Goal: Information Seeking & Learning: Learn about a topic

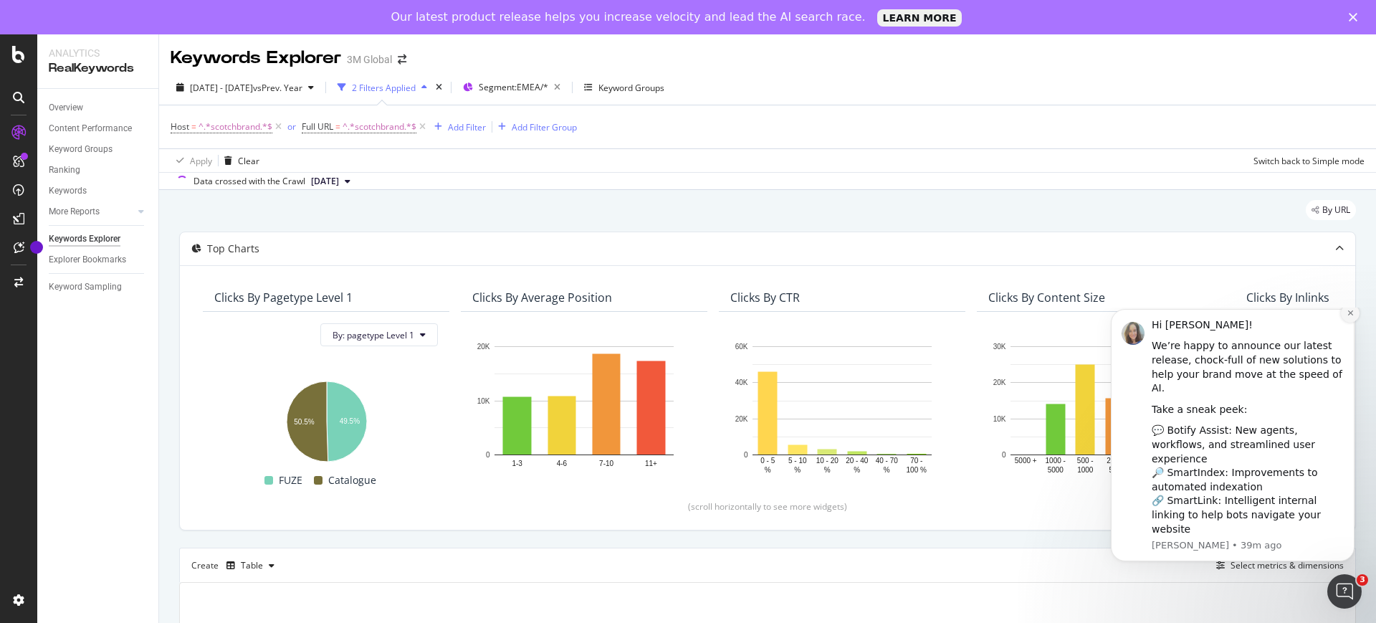
click at [1347, 317] on icon "Dismiss notification" at bounding box center [1351, 313] width 8 height 8
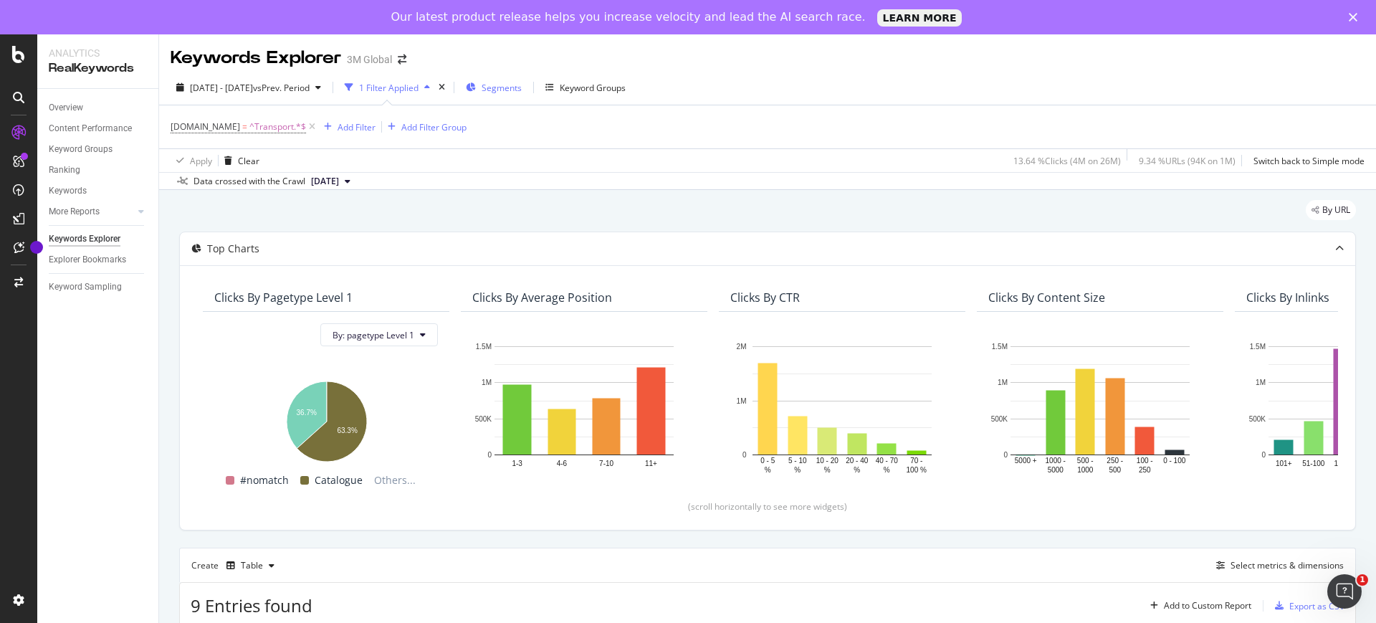
click at [522, 88] on span "Segments" at bounding box center [502, 88] width 40 height 12
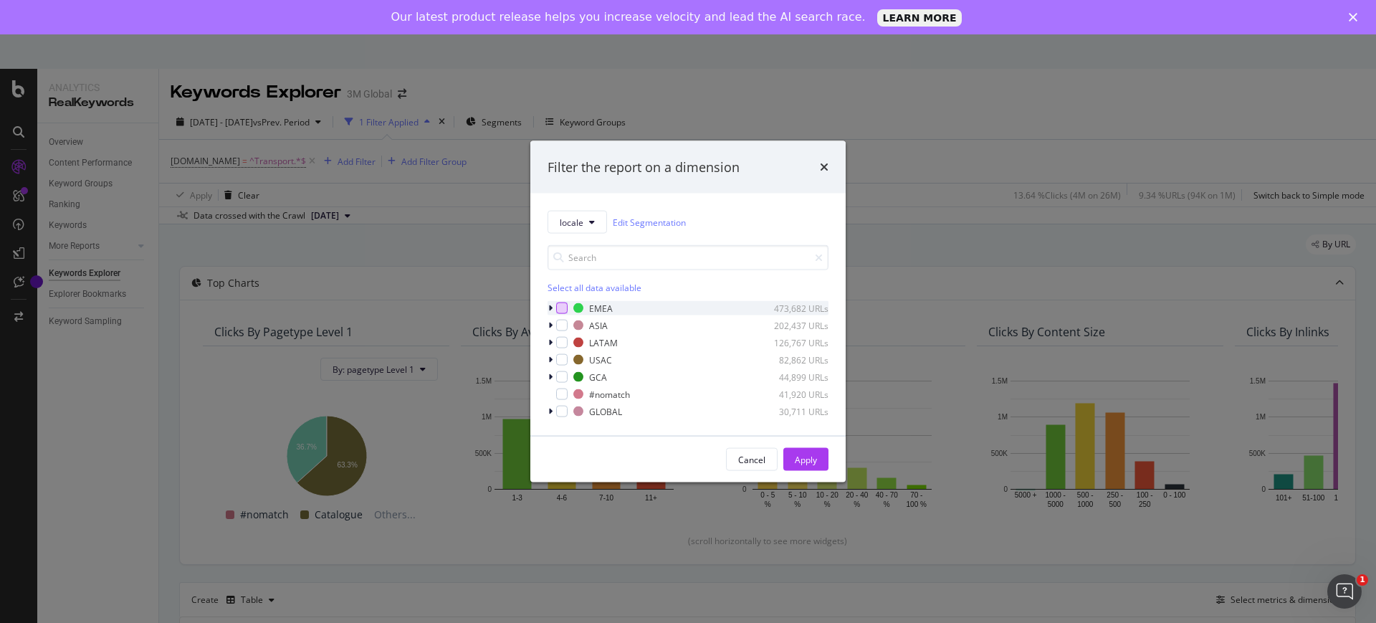
click at [559, 304] on div "modal" at bounding box center [561, 307] width 11 height 11
click at [812, 458] on div "Apply" at bounding box center [806, 459] width 22 height 12
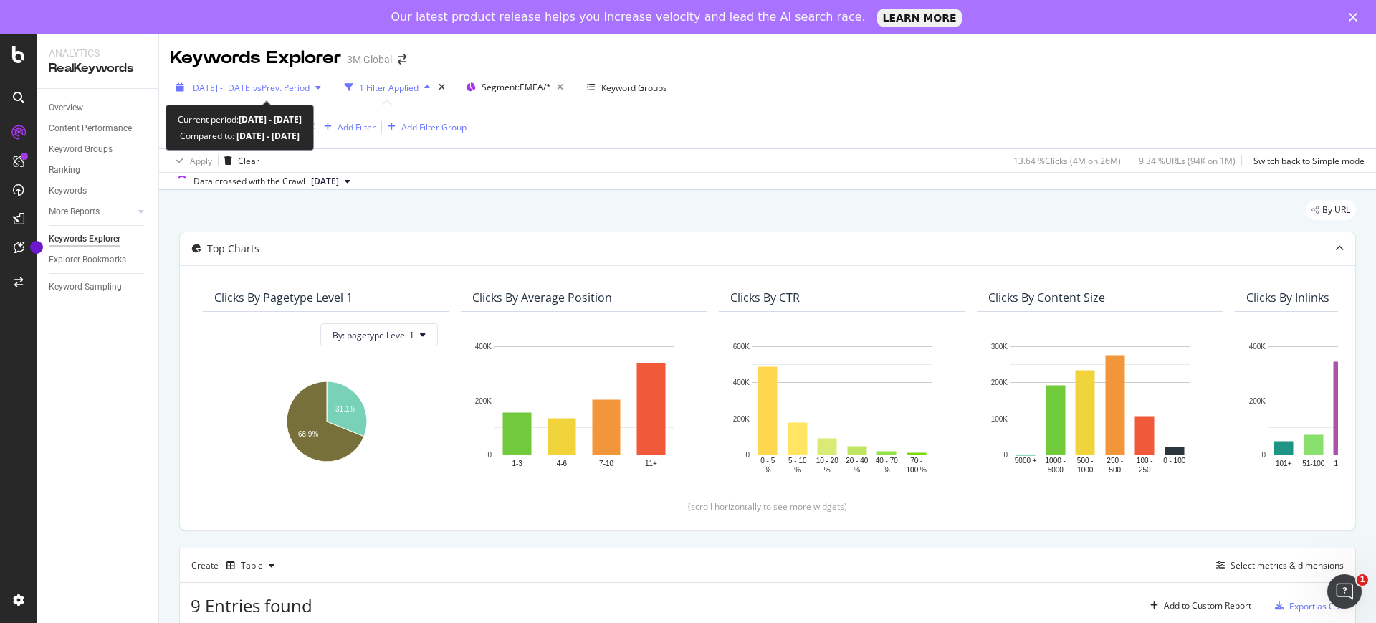
click at [244, 85] on span "2025 Jan. 1st - Jun. 30th" at bounding box center [221, 88] width 63 height 12
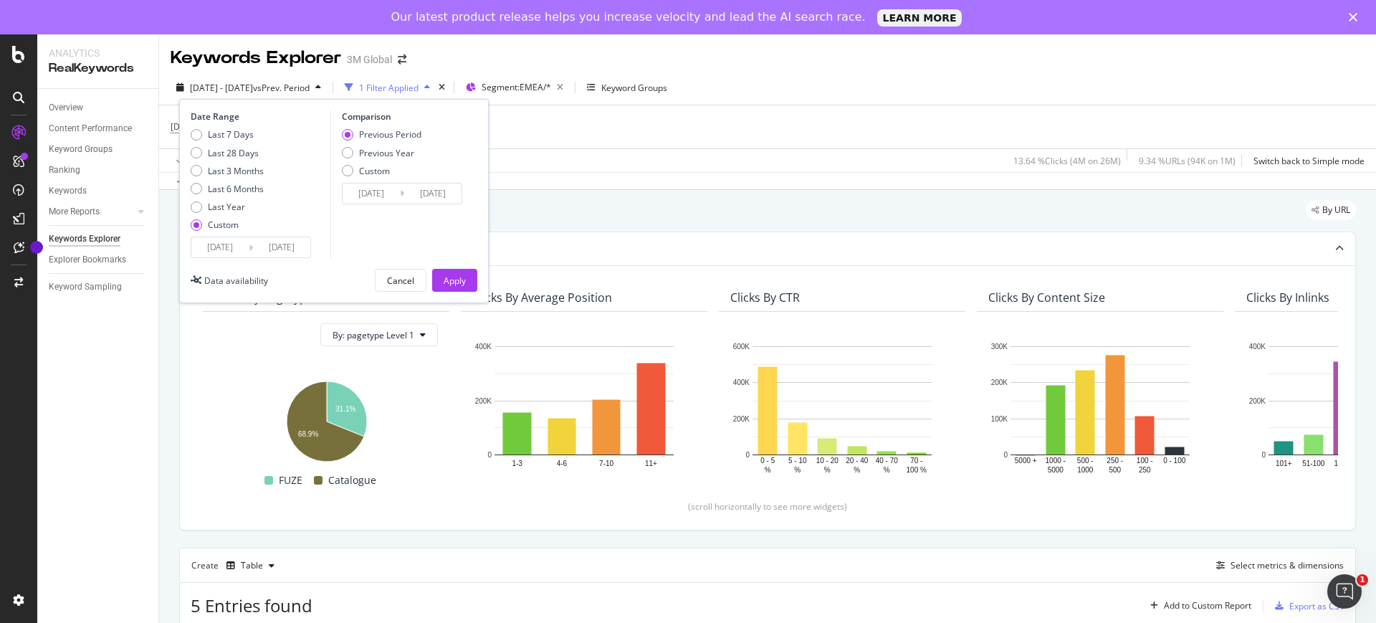
click at [216, 249] on input "2025/01/01" at bounding box center [219, 247] width 57 height 20
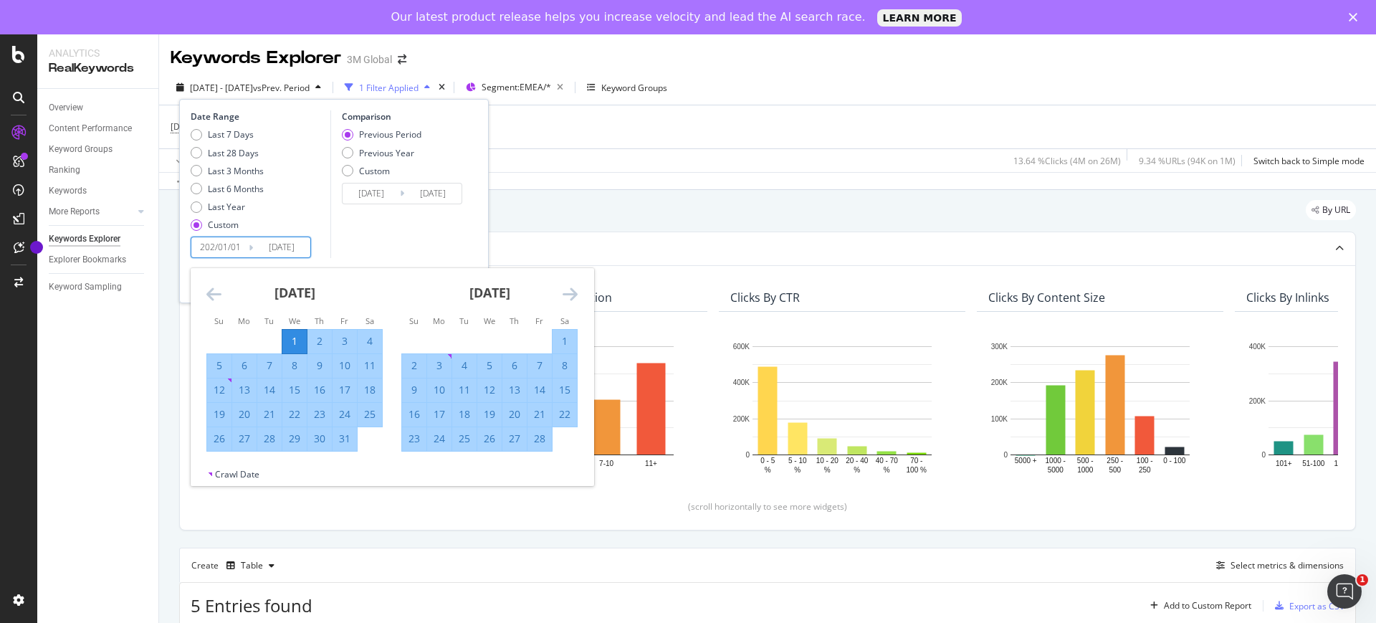
type input "2025/01/01"
type input "2024/01/01"
click at [277, 247] on input "2025/06/30" at bounding box center [281, 247] width 57 height 20
type input "202/06/30"
type input "2023/01/02"
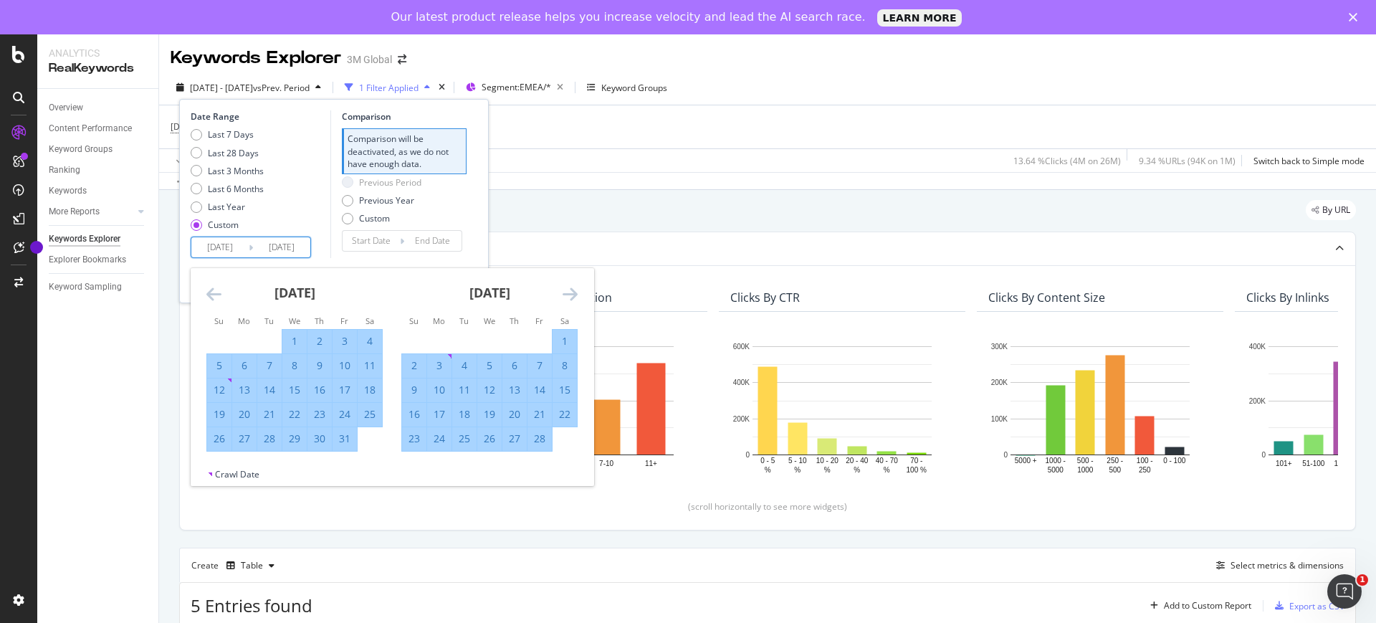
type input "2024/07/01"
type input "2025/06/30"
type input "2023/07/02"
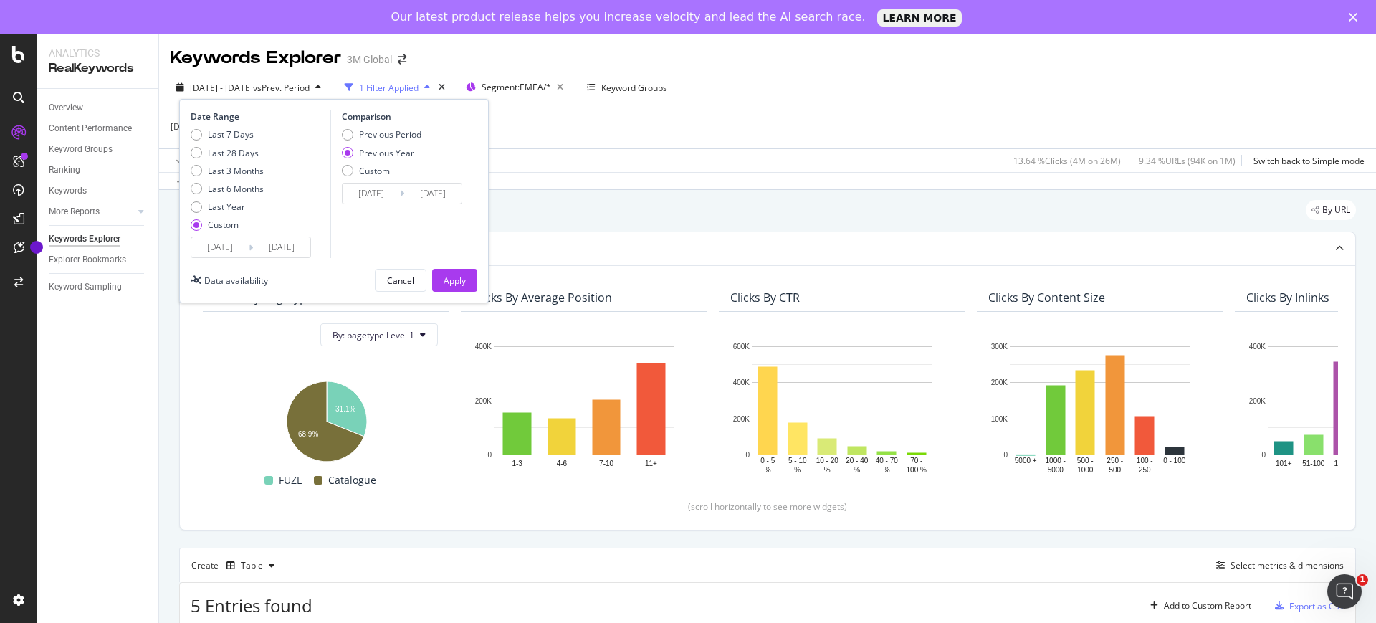
type input "2024/06/30"
click at [350, 252] on div "Comparison Previous Period Previous Year Custom 2023/01/02 Navigate forward to …" at bounding box center [398, 184] width 136 height 148
click at [453, 280] on div "Apply" at bounding box center [455, 280] width 22 height 12
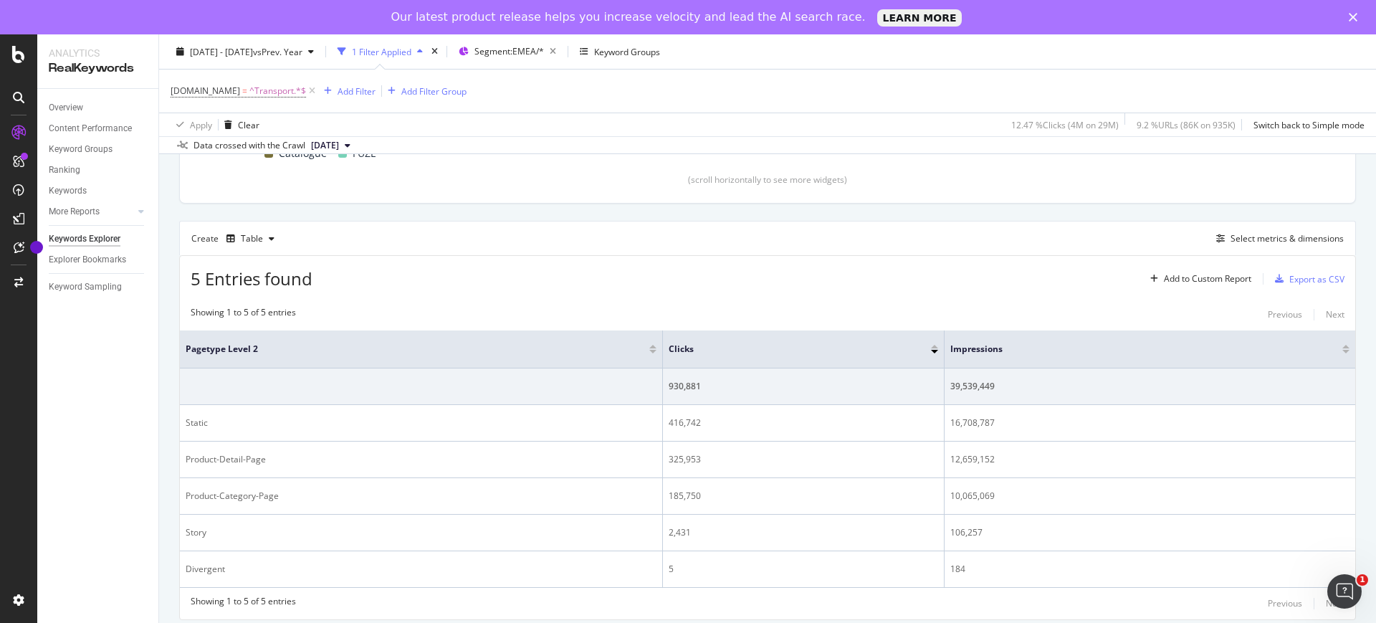
scroll to position [340, 0]
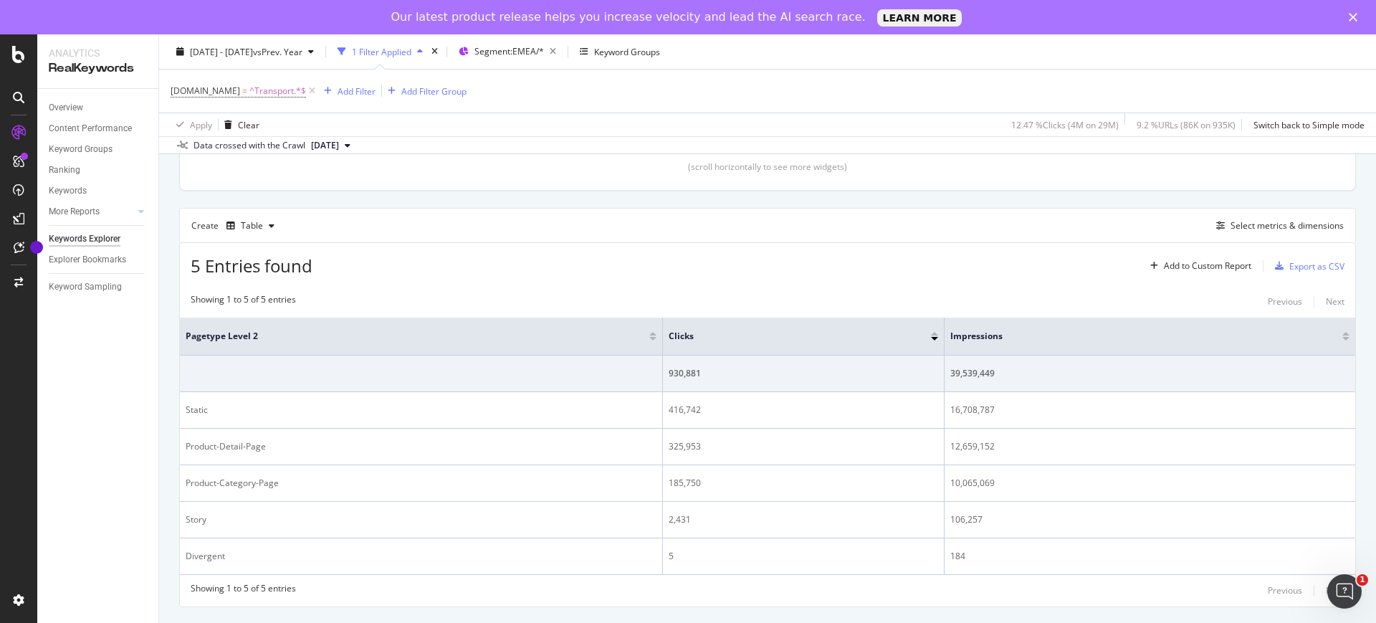
click at [1038, 280] on div "5 Entries found Add to Custom Report Export as CSV Showing 1 to 5 of 5 entries …" at bounding box center [767, 424] width 1177 height 364
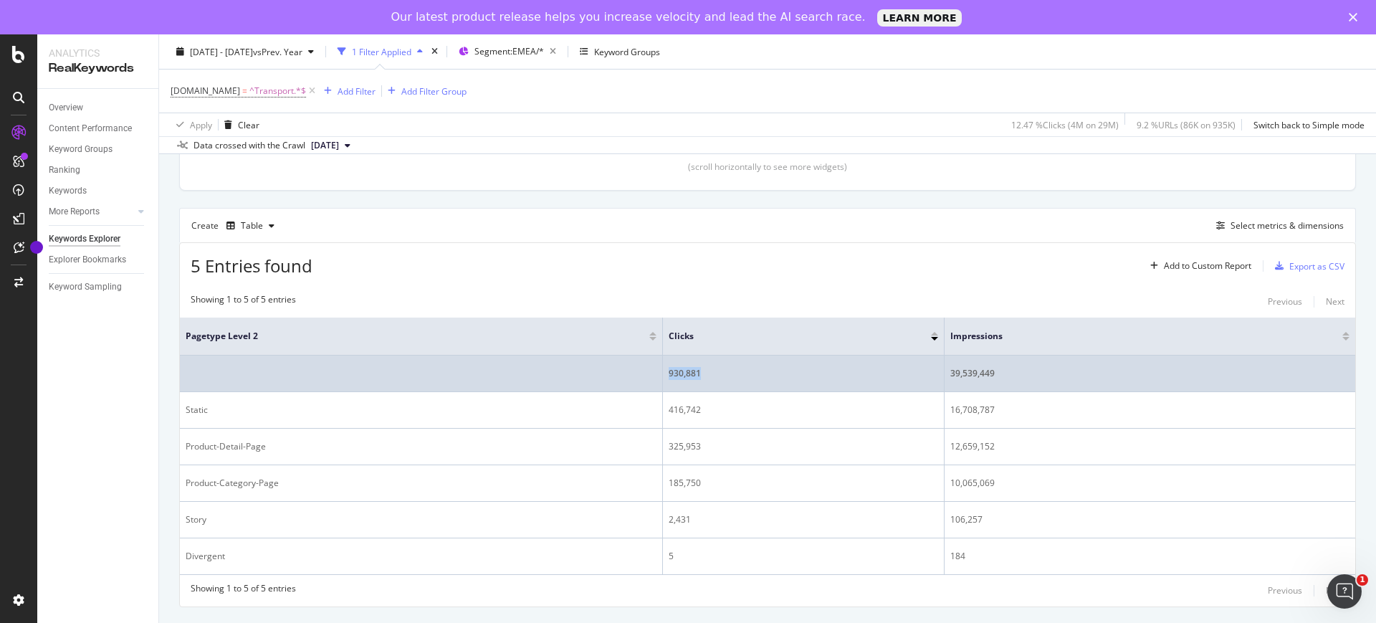
drag, startPoint x: 707, startPoint y: 374, endPoint x: 667, endPoint y: 374, distance: 40.1
click at [667, 374] on td "930,881" at bounding box center [804, 373] width 282 height 37
copy div "930,881"
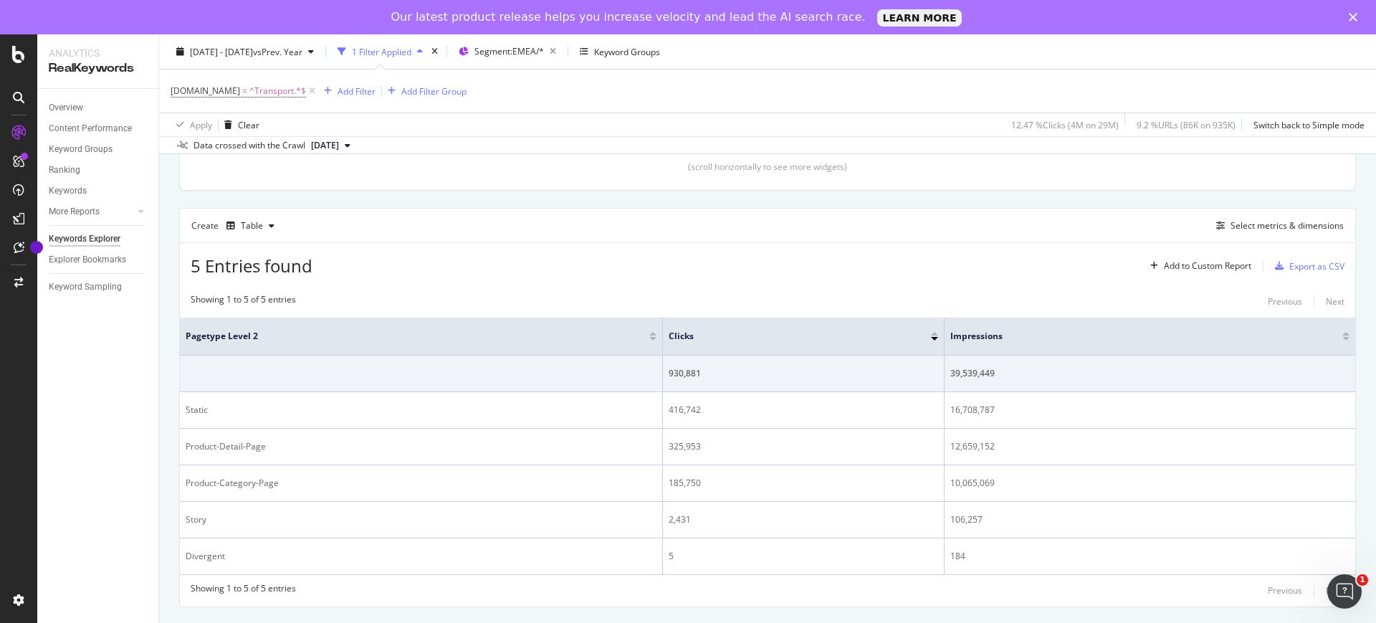
click at [974, 269] on div "5 Entries found Add to Custom Report Export as CSV" at bounding box center [767, 260] width 1175 height 35
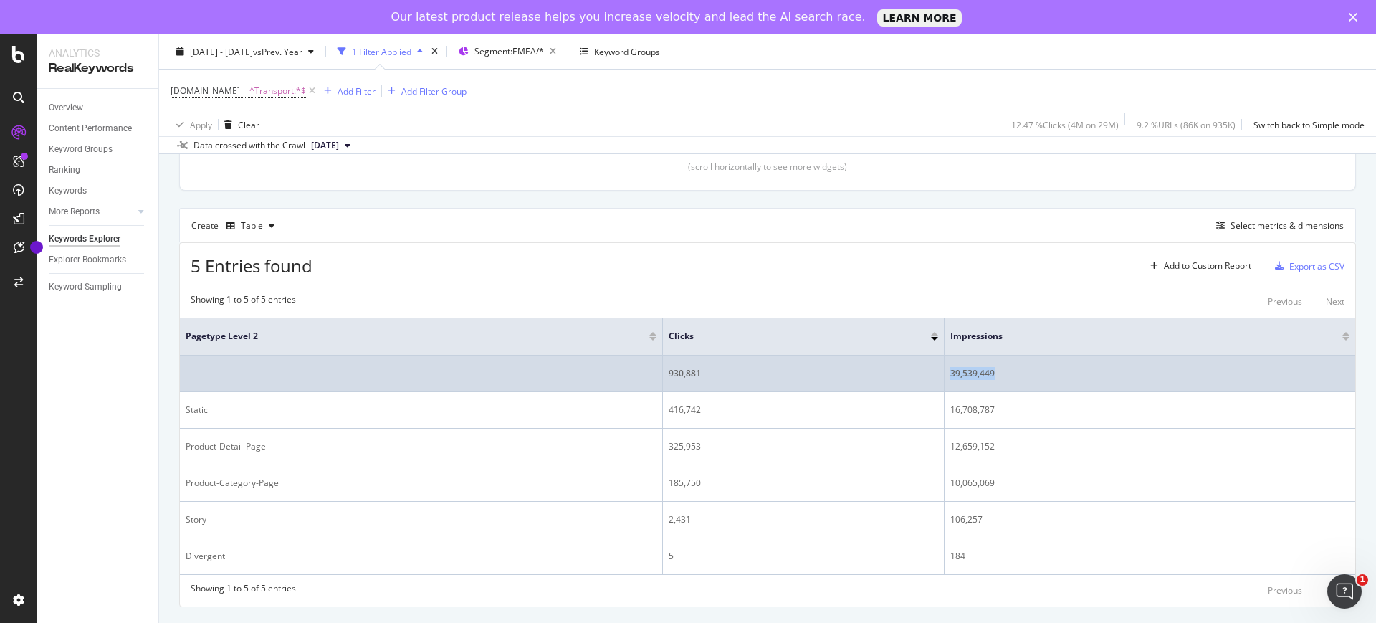
drag, startPoint x: 1000, startPoint y: 376, endPoint x: 950, endPoint y: 374, distance: 50.2
click at [950, 374] on td "39,539,449" at bounding box center [1150, 373] width 411 height 37
copy div "39,539,449"
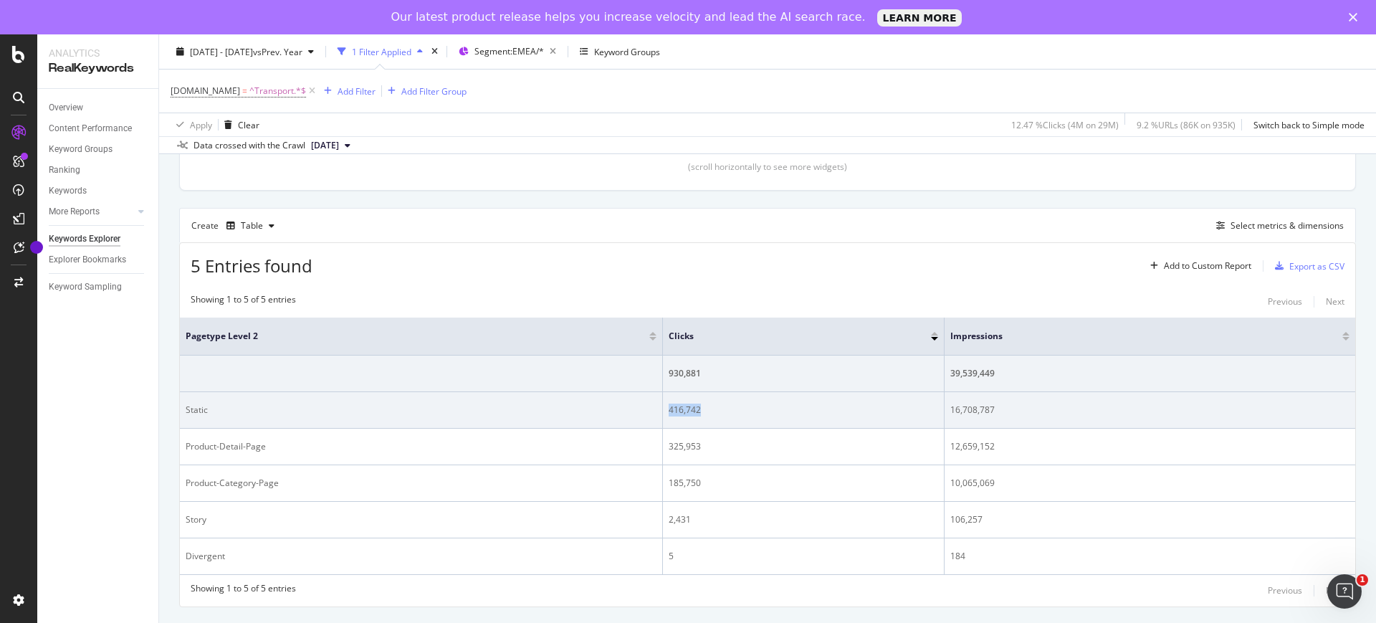
drag, startPoint x: 712, startPoint y: 406, endPoint x: 666, endPoint y: 412, distance: 47.0
click at [666, 412] on td "416,742" at bounding box center [804, 410] width 282 height 37
copy div "416,742"
drag, startPoint x: 1003, startPoint y: 409, endPoint x: 952, endPoint y: 411, distance: 51.0
click at [952, 411] on div "16,708,787" at bounding box center [1149, 409] width 399 height 13
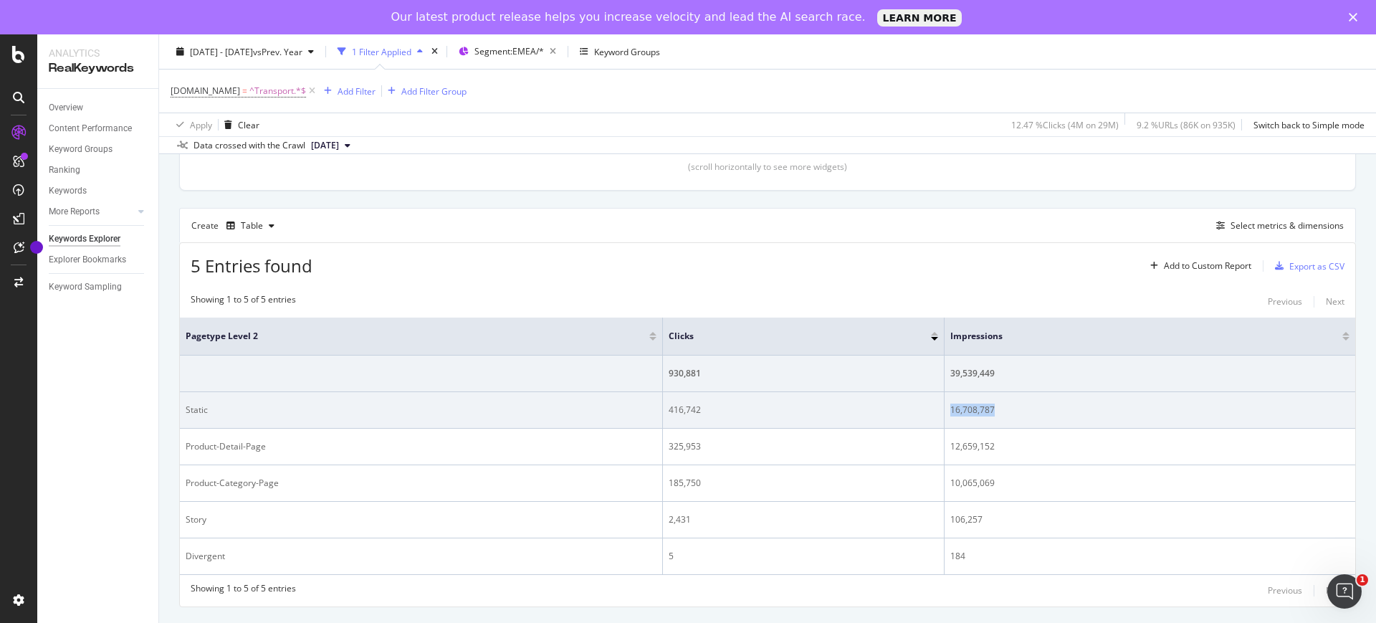
copy div "16,708,787"
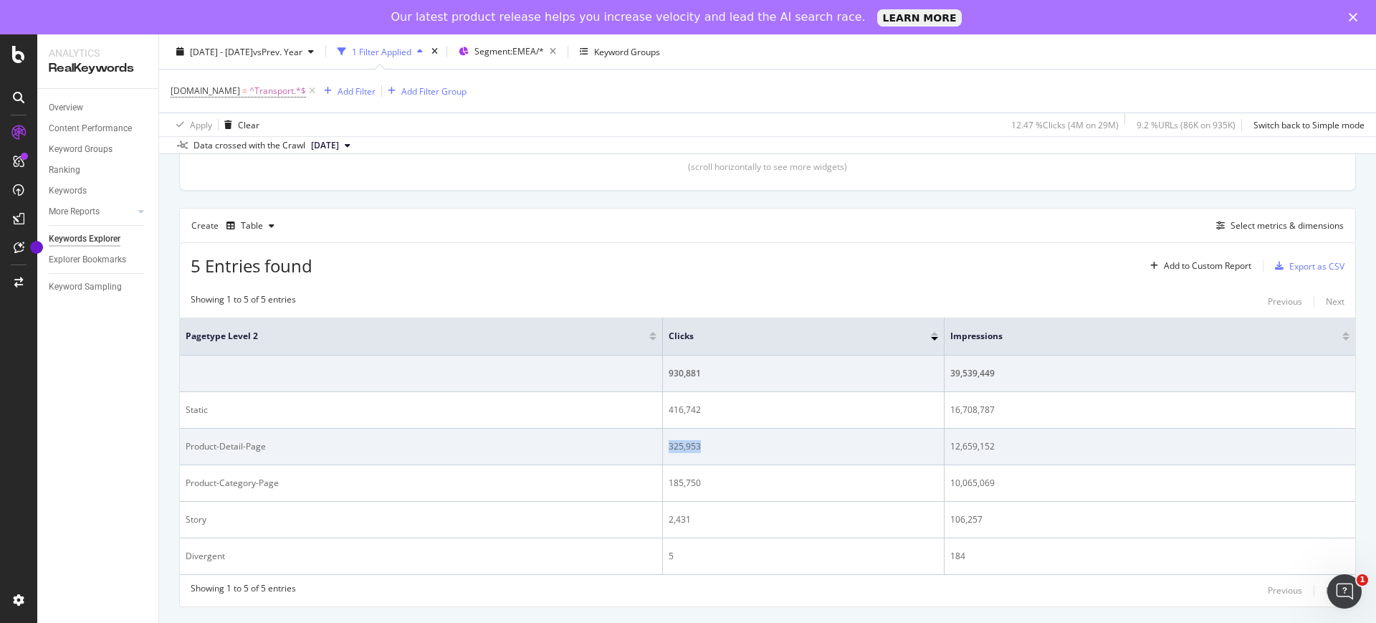
drag, startPoint x: 727, startPoint y: 447, endPoint x: 667, endPoint y: 452, distance: 59.6
click at [667, 452] on td "325,953" at bounding box center [804, 447] width 282 height 37
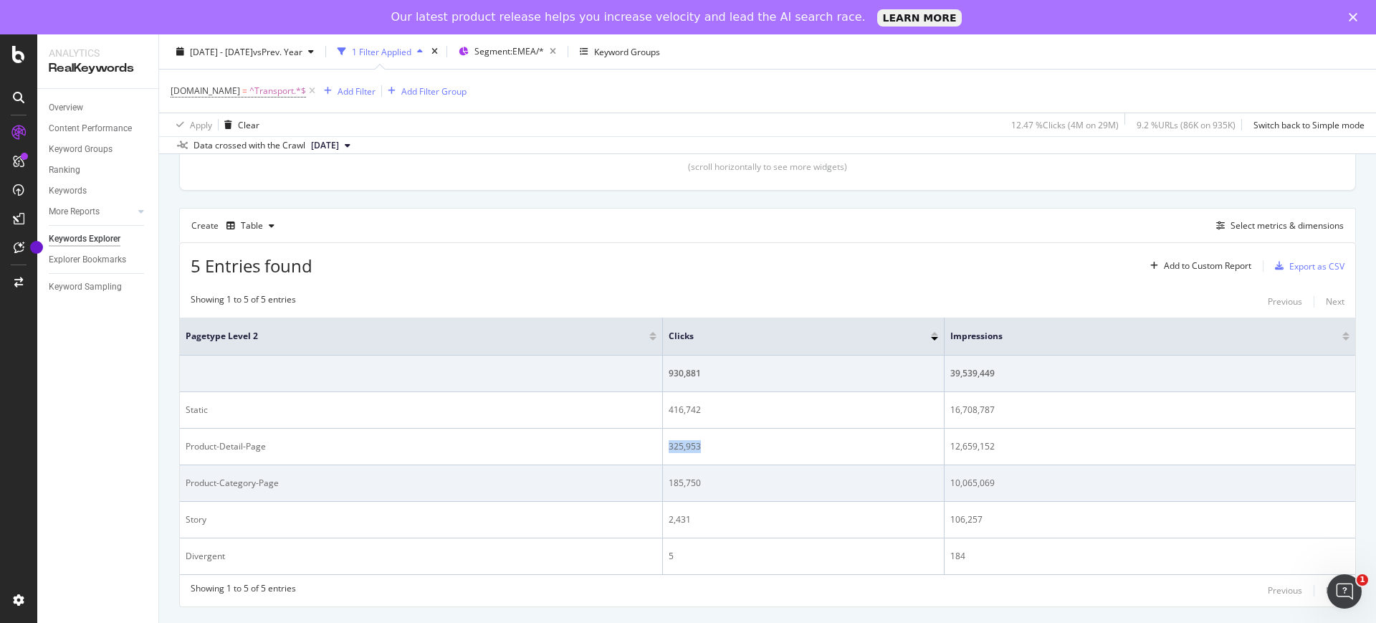
copy div "325,953"
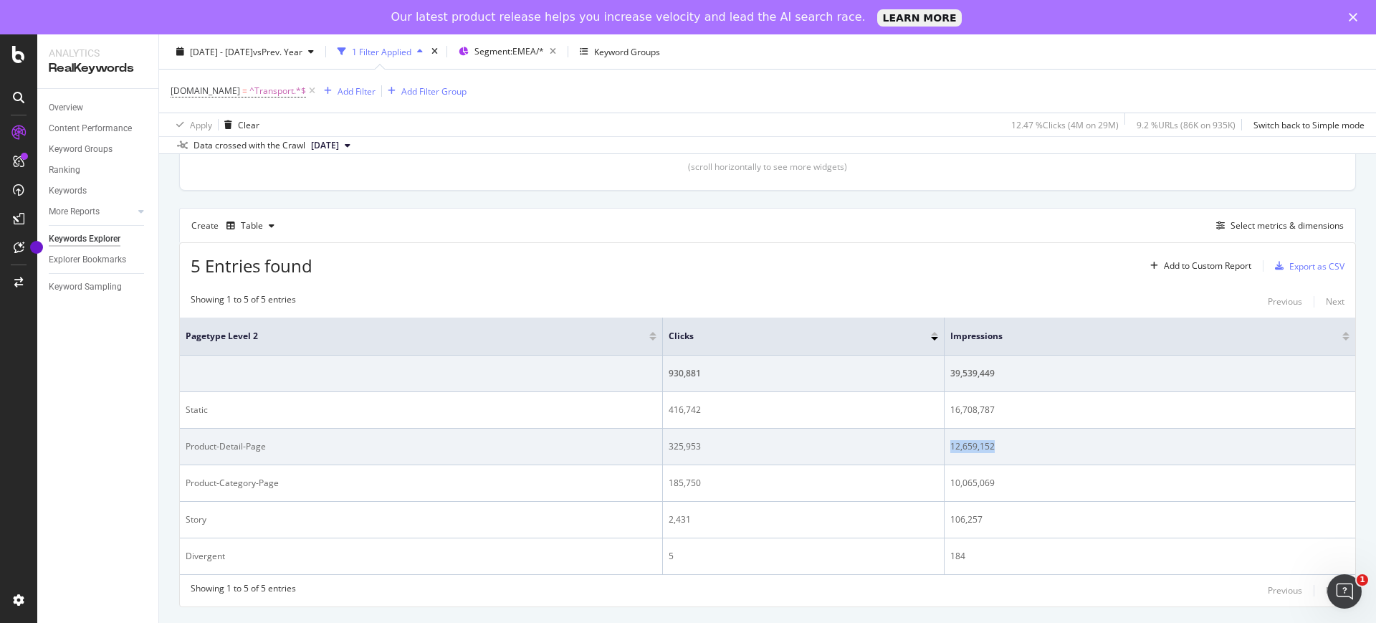
drag, startPoint x: 996, startPoint y: 446, endPoint x: 951, endPoint y: 447, distance: 45.2
click at [951, 447] on div "12,659,152" at bounding box center [1149, 446] width 399 height 13
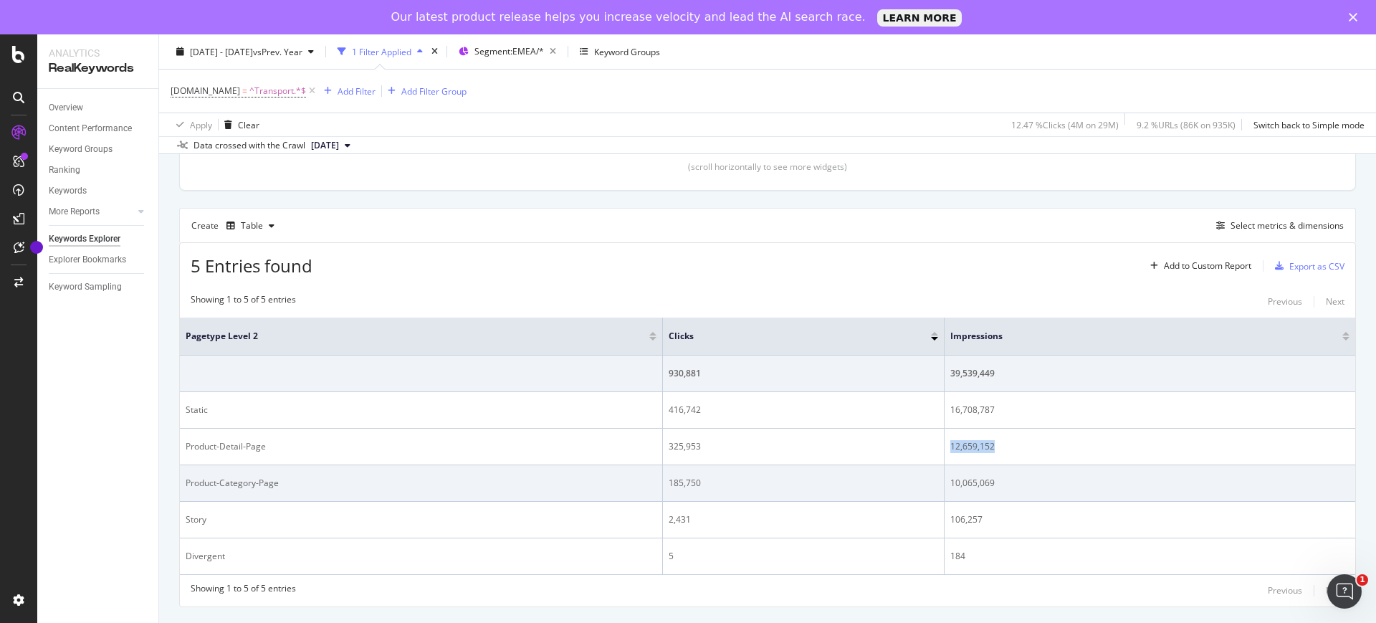
copy div "12,659,152"
drag, startPoint x: 707, startPoint y: 484, endPoint x: 666, endPoint y: 484, distance: 41.6
click at [666, 484] on td "185,750" at bounding box center [804, 483] width 282 height 37
copy div "185,750"
drag, startPoint x: 1003, startPoint y: 485, endPoint x: 950, endPoint y: 482, distance: 53.2
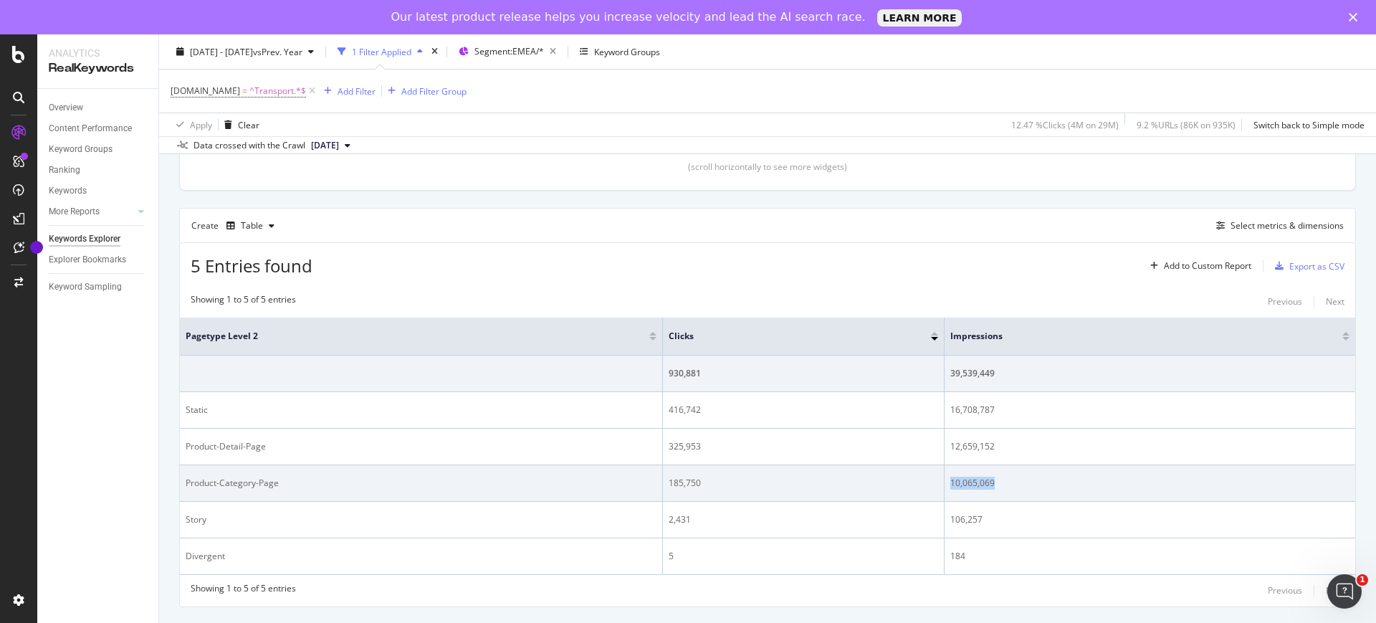
click at [950, 482] on div "10,065,069" at bounding box center [1149, 483] width 399 height 13
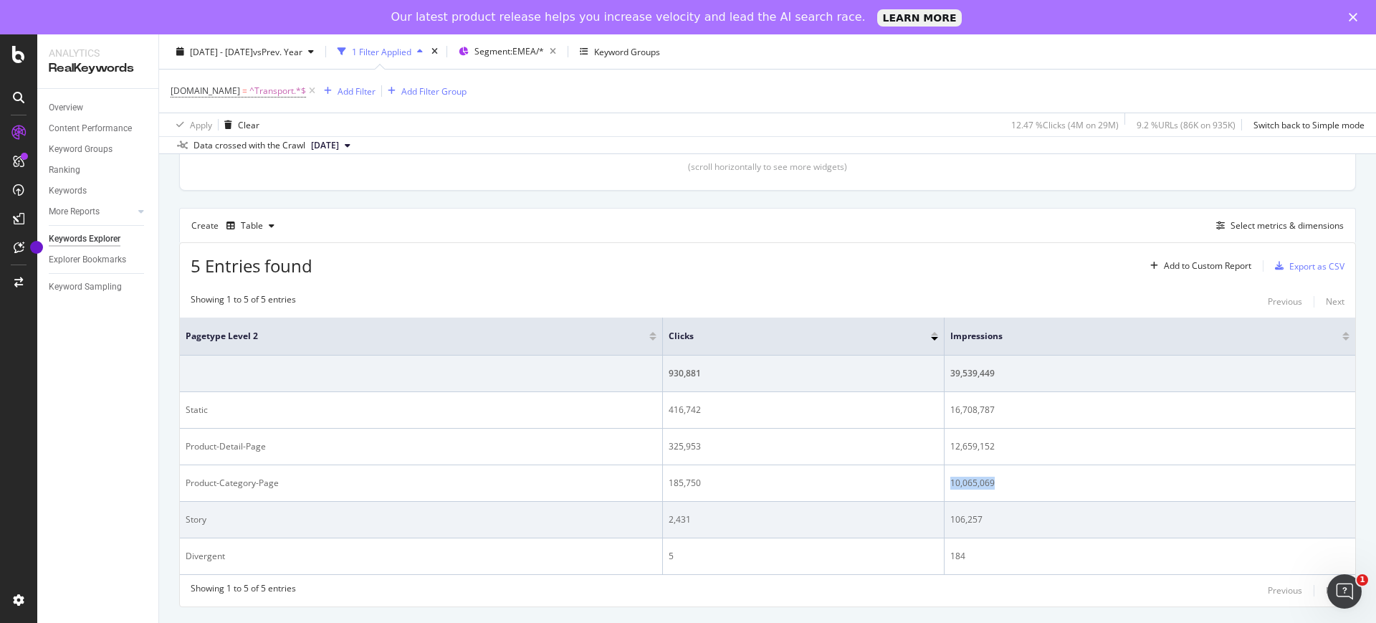
copy div "10,065,069"
drag, startPoint x: 710, startPoint y: 519, endPoint x: 667, endPoint y: 525, distance: 44.1
click at [667, 525] on td "2,431" at bounding box center [804, 520] width 282 height 37
copy div "2,431"
drag, startPoint x: 998, startPoint y: 522, endPoint x: 947, endPoint y: 525, distance: 50.2
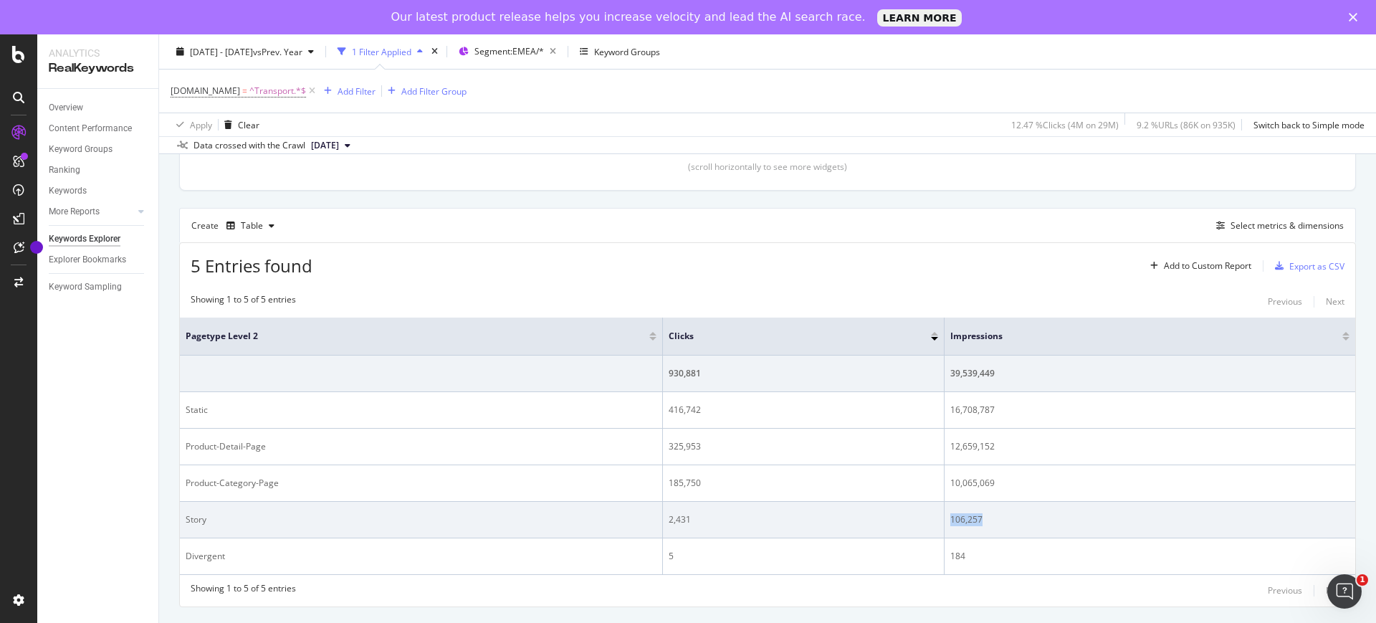
click at [947, 525] on td "106,257" at bounding box center [1150, 520] width 411 height 37
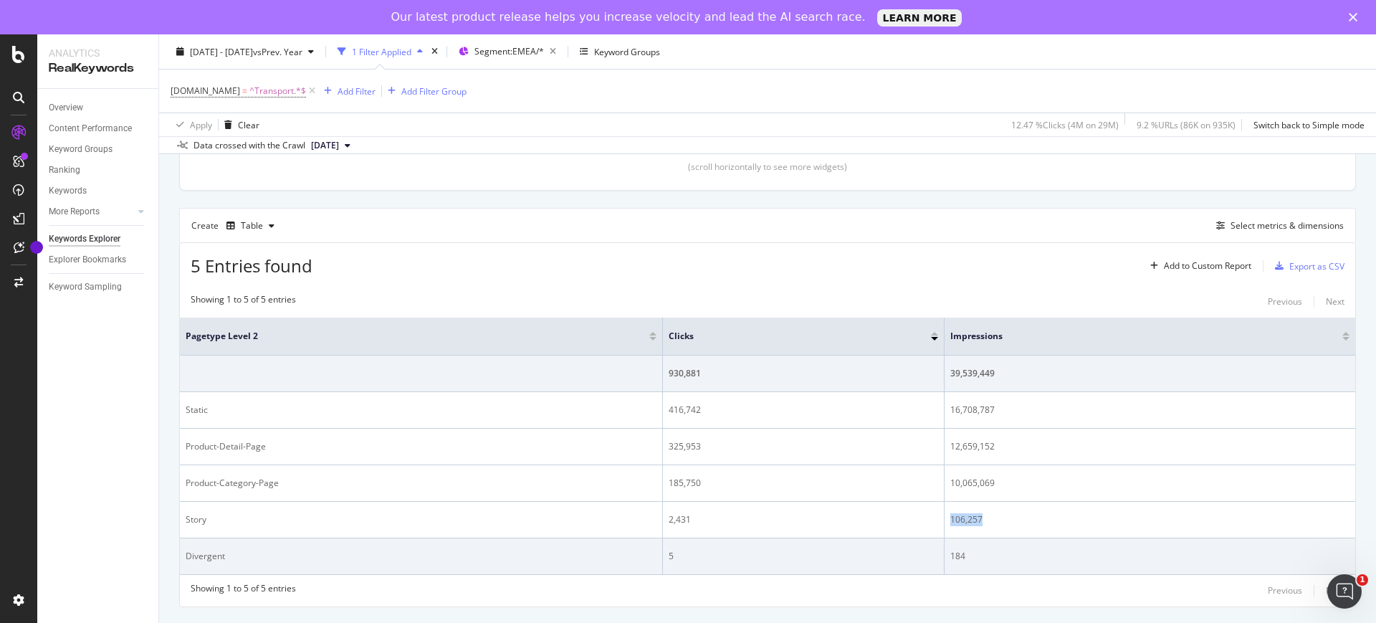
copy div "106,257"
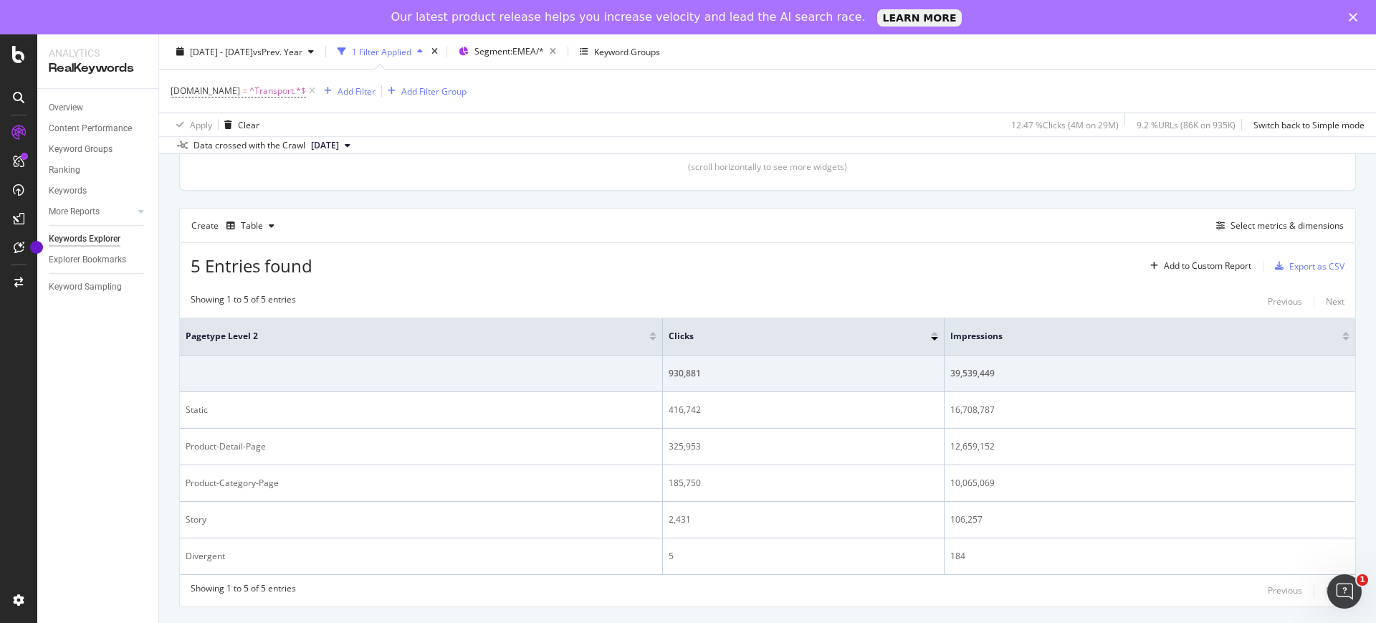
click at [749, 233] on div "Create Table Select metrics & dimensions" at bounding box center [767, 225] width 1177 height 34
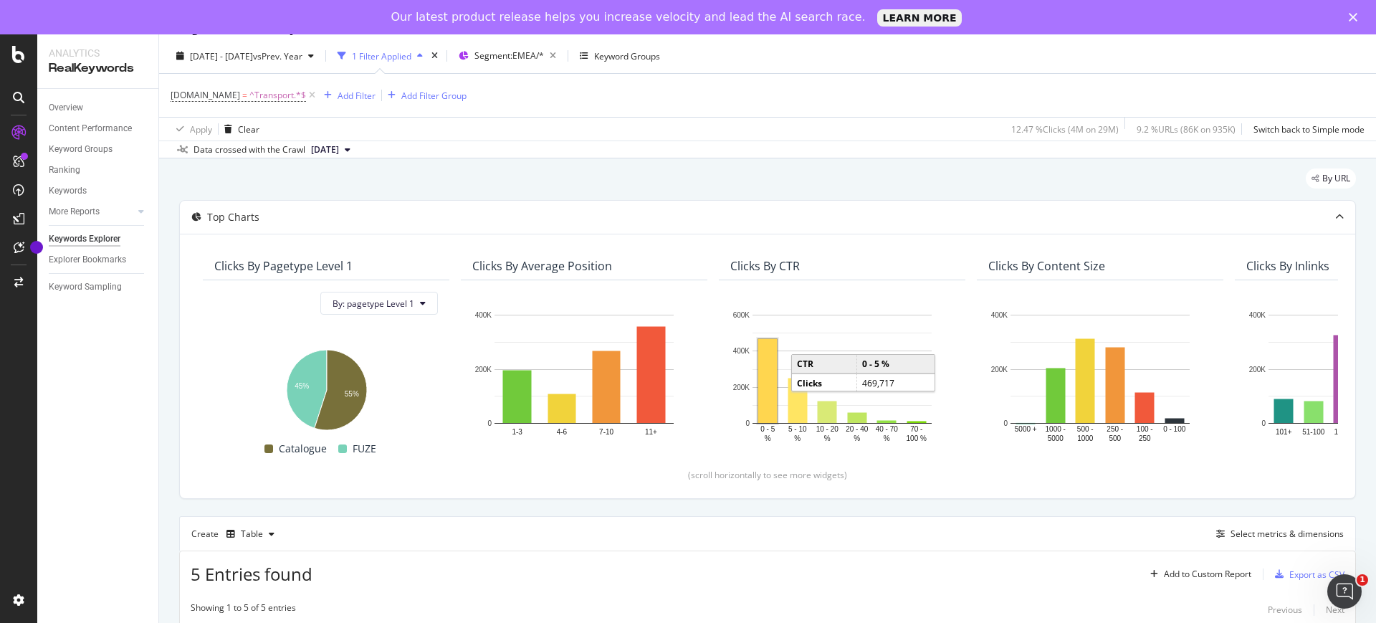
scroll to position [0, 0]
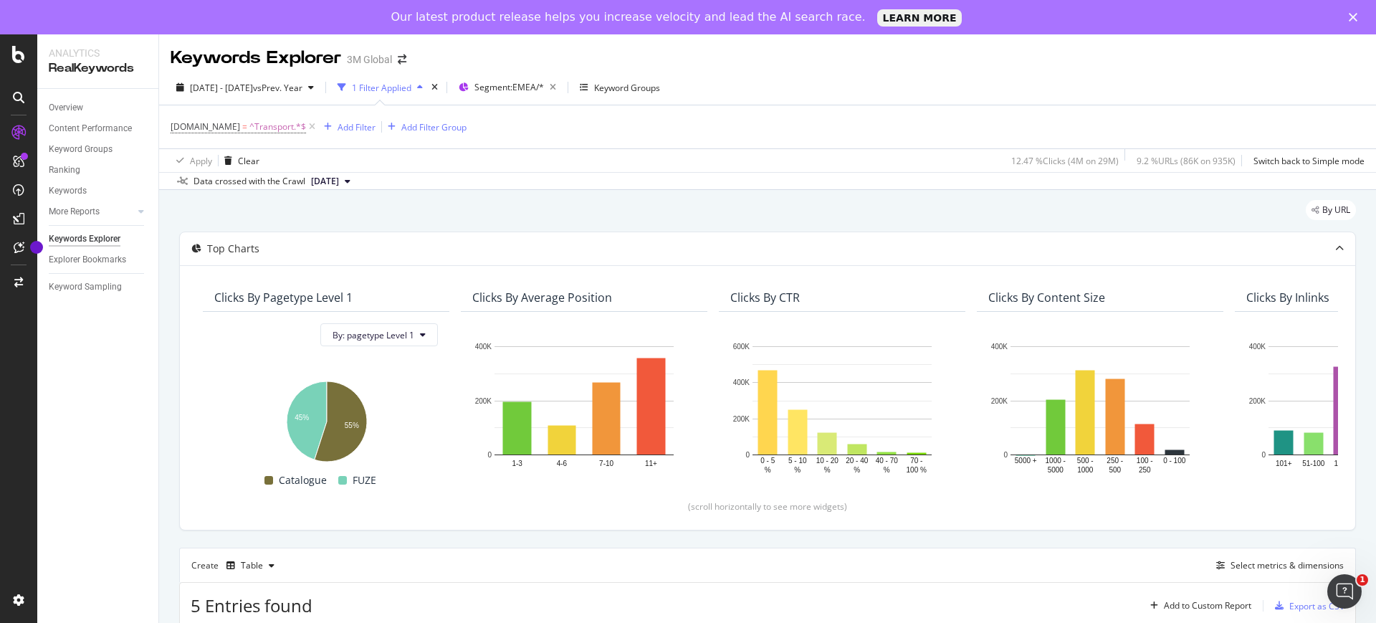
click at [1088, 54] on div "Keywords Explorer 3M Global" at bounding box center [767, 52] width 1217 height 36
click at [356, 180] on button "2024 Jun. 30th" at bounding box center [330, 181] width 51 height 17
click at [393, 270] on div "1.1M URLs" at bounding box center [379, 273] width 42 height 13
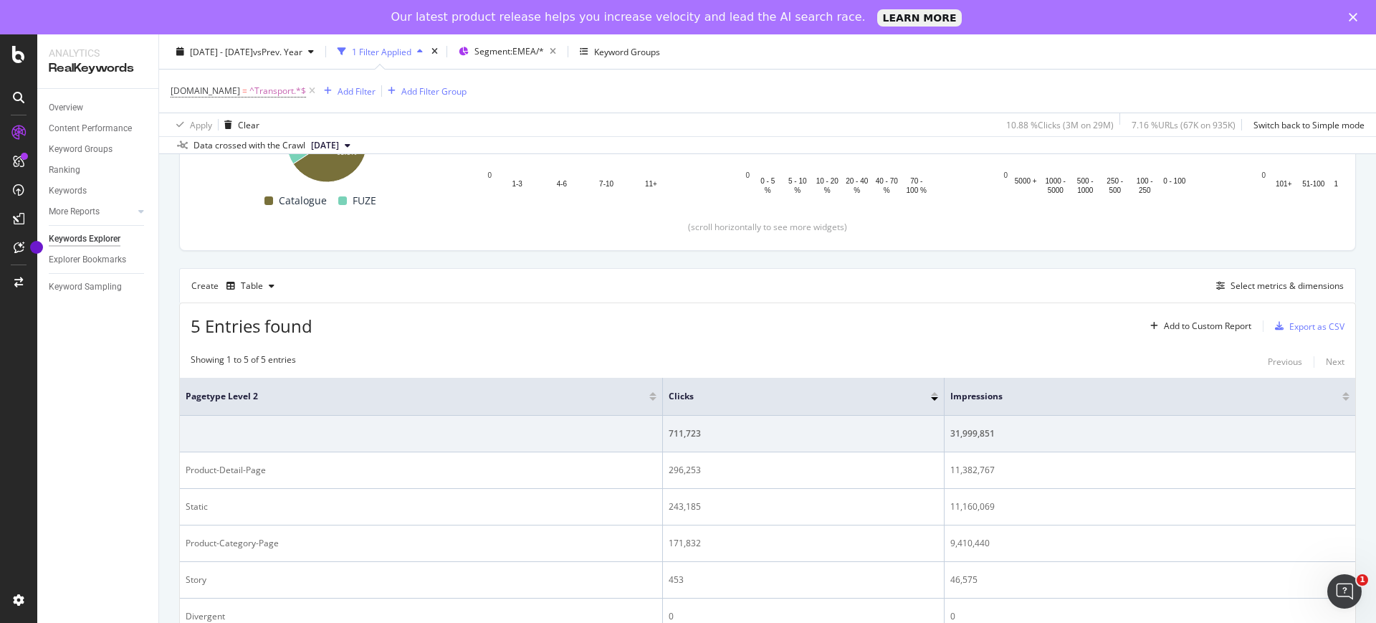
scroll to position [340, 0]
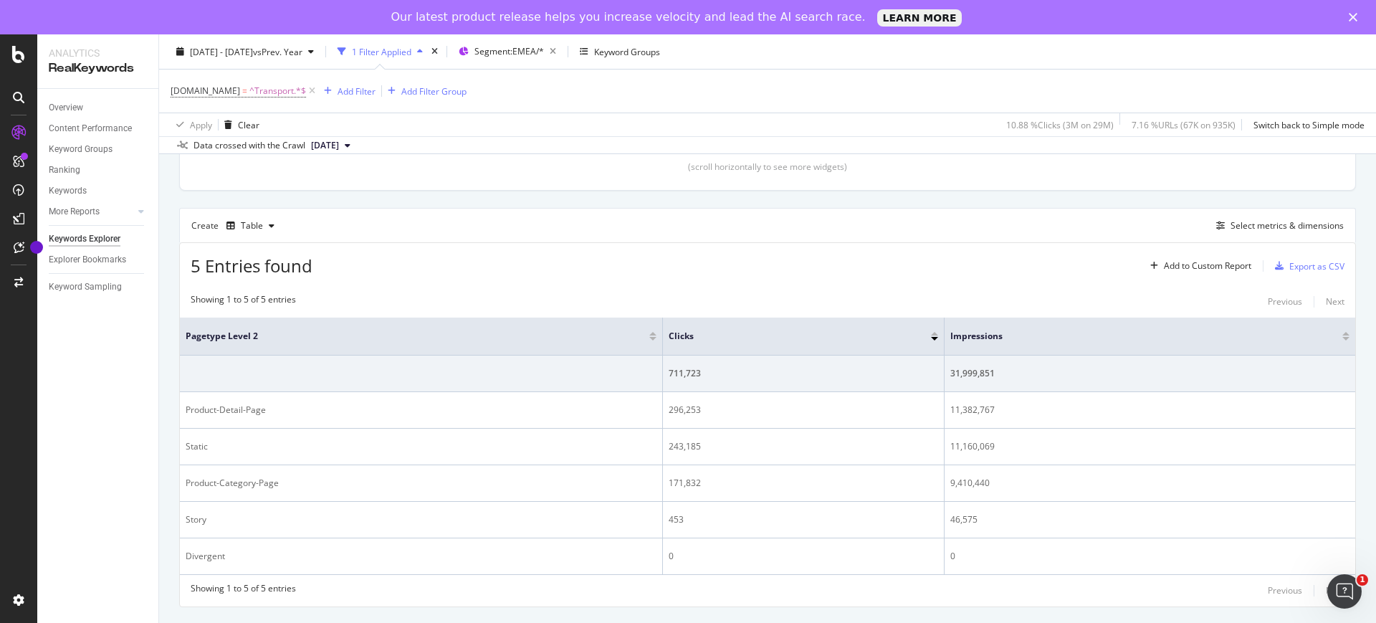
click at [968, 249] on div "5 Entries found Add to Custom Report Export as CSV" at bounding box center [767, 260] width 1175 height 35
drag, startPoint x: 979, startPoint y: 335, endPoint x: 965, endPoint y: 337, distance: 13.7
click at [965, 337] on span "Impressions" at bounding box center [1135, 336] width 371 height 13
click at [977, 337] on span "Impressions" at bounding box center [1135, 336] width 371 height 13
click at [695, 335] on span "Clicks" at bounding box center [789, 336] width 241 height 13
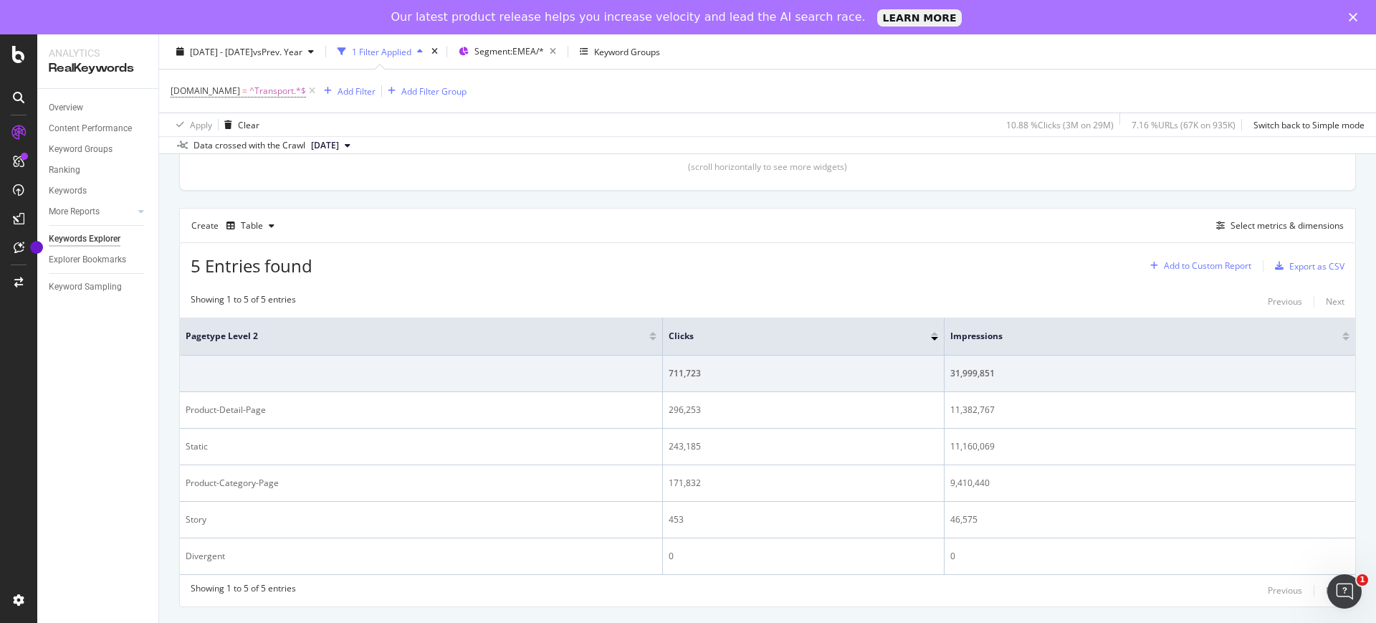
click at [1185, 266] on div "Add to Custom Report" at bounding box center [1207, 266] width 87 height 9
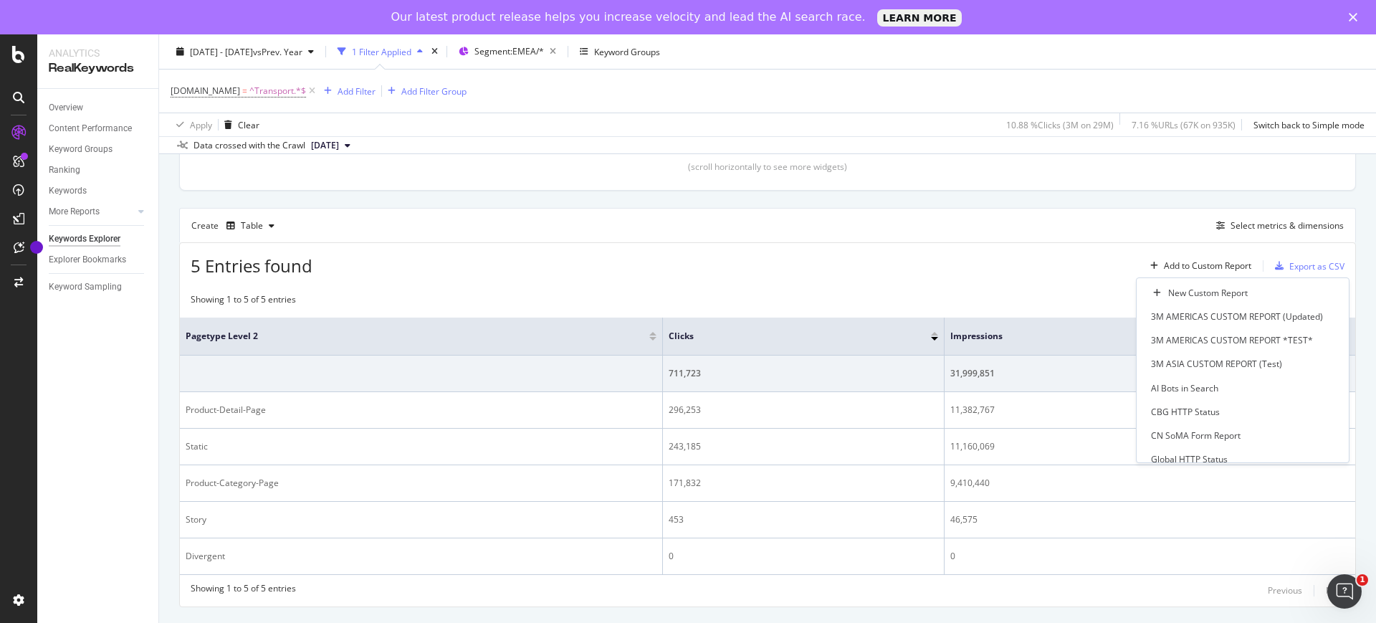
click at [1018, 257] on div "5 Entries found Add to Custom Report Export as CSV" at bounding box center [767, 260] width 1175 height 35
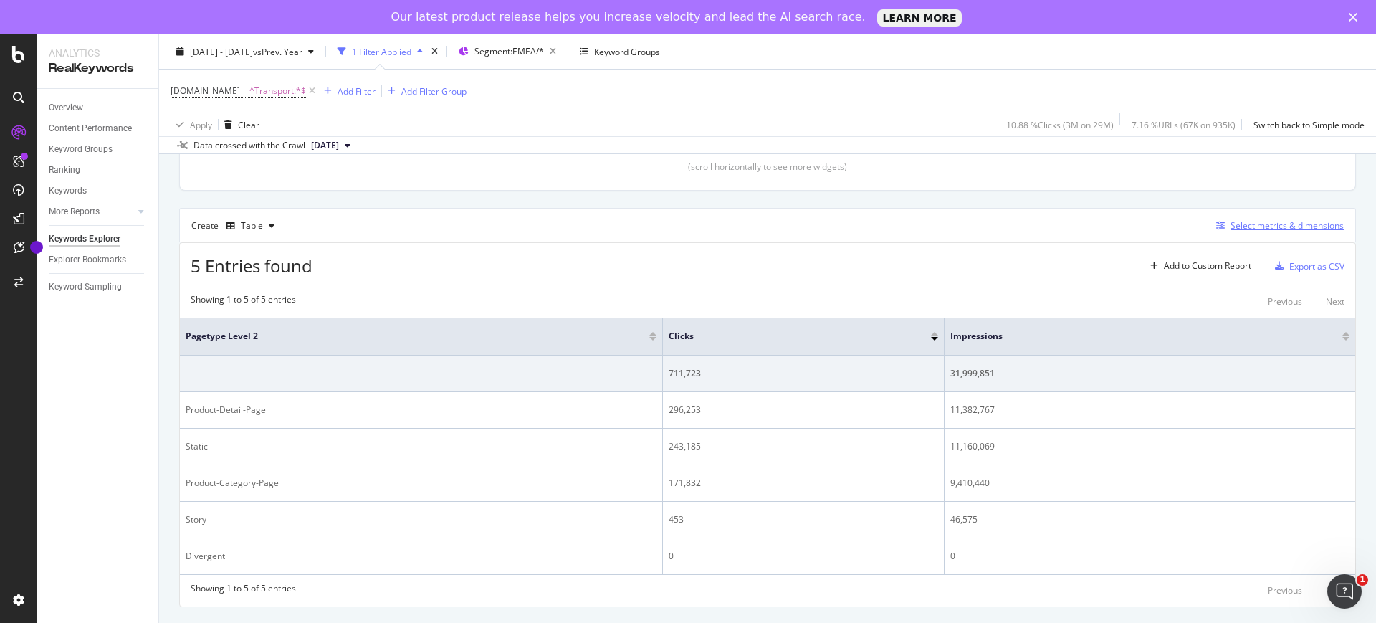
click at [1243, 225] on div "Select metrics & dimensions" at bounding box center [1287, 225] width 113 height 12
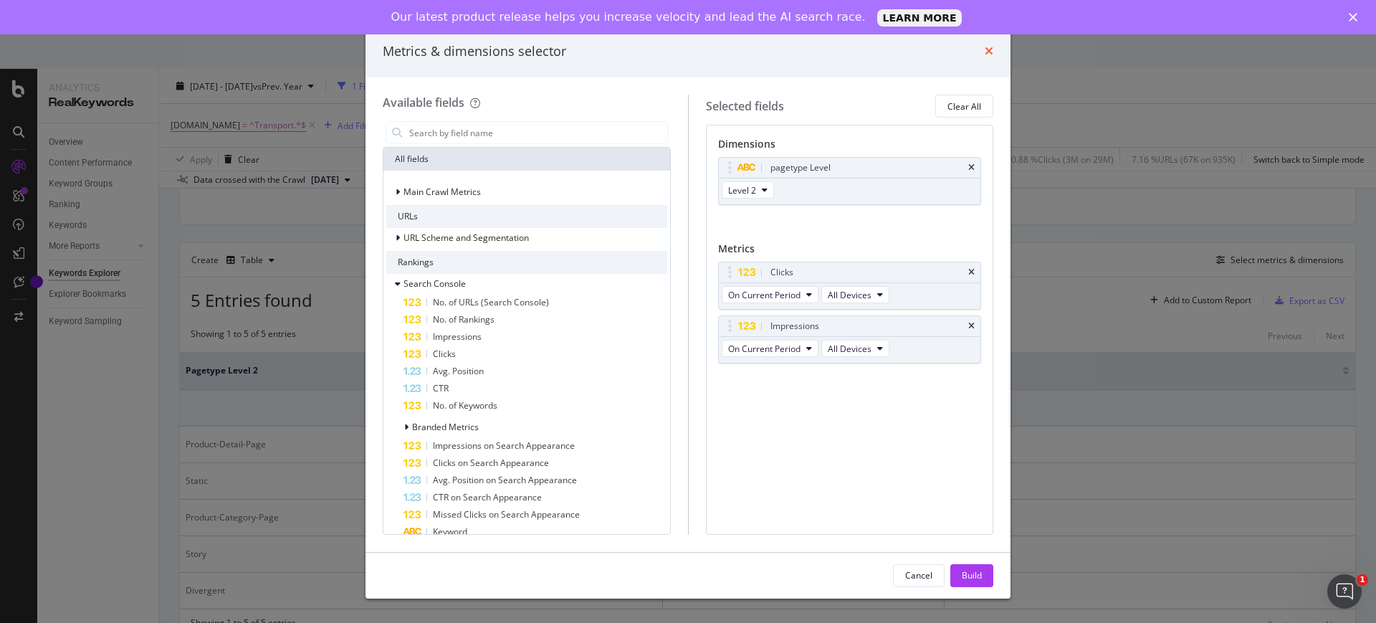
click at [987, 50] on icon "times" at bounding box center [989, 50] width 9 height 11
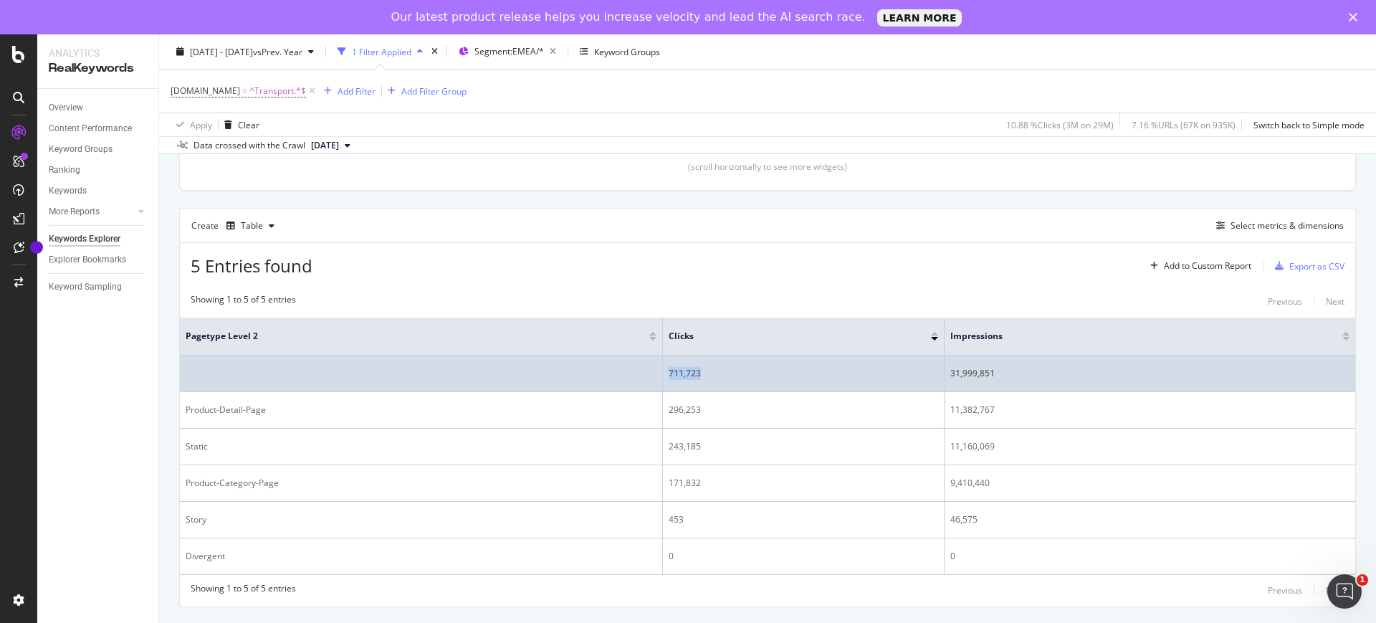
drag, startPoint x: 720, startPoint y: 370, endPoint x: 667, endPoint y: 374, distance: 52.5
click at [667, 374] on td "711,723" at bounding box center [804, 373] width 282 height 37
drag, startPoint x: 1010, startPoint y: 366, endPoint x: 1007, endPoint y: 378, distance: 12.5
click at [1010, 367] on div "31,999,851" at bounding box center [1149, 373] width 399 height 13
drag, startPoint x: 1002, startPoint y: 375, endPoint x: 947, endPoint y: 372, distance: 54.5
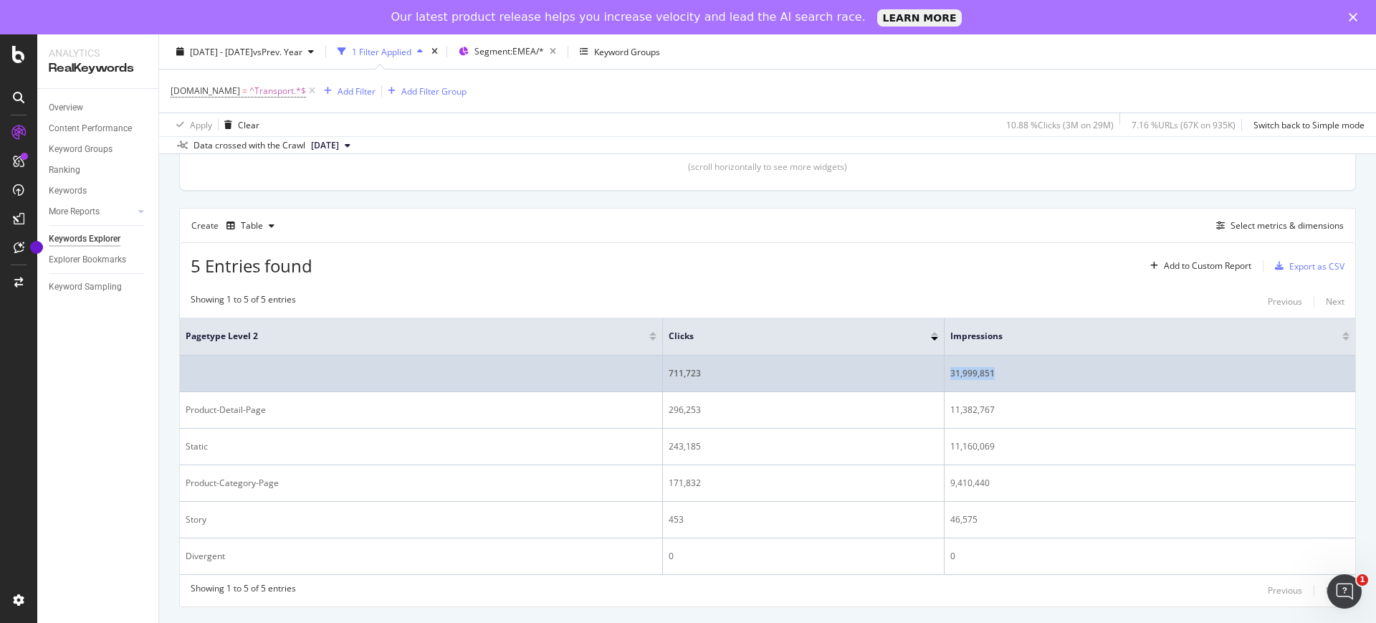
click at [947, 372] on td "31,999,851" at bounding box center [1150, 373] width 411 height 37
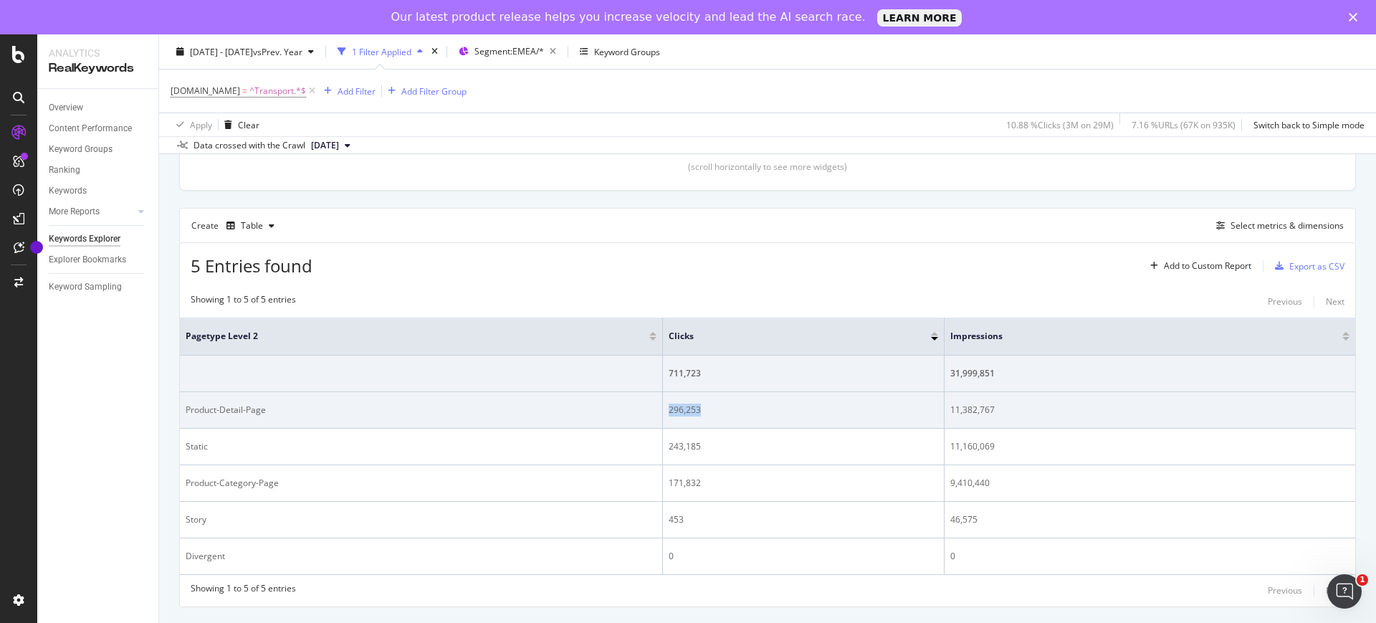
drag, startPoint x: 712, startPoint y: 411, endPoint x: 667, endPoint y: 414, distance: 44.5
click at [667, 414] on td "296,253" at bounding box center [804, 410] width 282 height 37
drag, startPoint x: 1008, startPoint y: 413, endPoint x: 951, endPoint y: 415, distance: 57.4
click at [951, 415] on div "11,382,767" at bounding box center [1149, 409] width 399 height 13
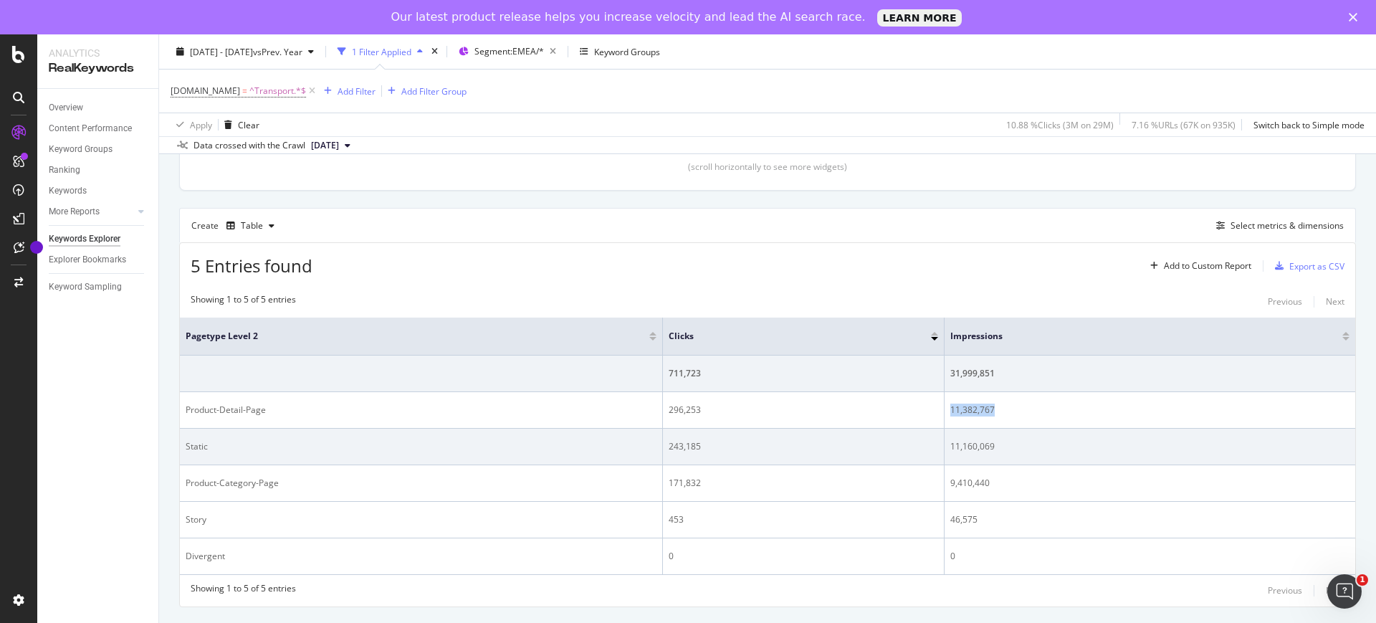
click at [707, 444] on div "243,185" at bounding box center [803, 446] width 269 height 13
drag, startPoint x: 705, startPoint y: 446, endPoint x: 671, endPoint y: 448, distance: 34.5
click at [671, 448] on div "243,185" at bounding box center [803, 446] width 269 height 13
drag, startPoint x: 1011, startPoint y: 444, endPoint x: 944, endPoint y: 449, distance: 66.8
click at [944, 449] on tr "Static 243,185 11,160,069" at bounding box center [767, 447] width 1175 height 37
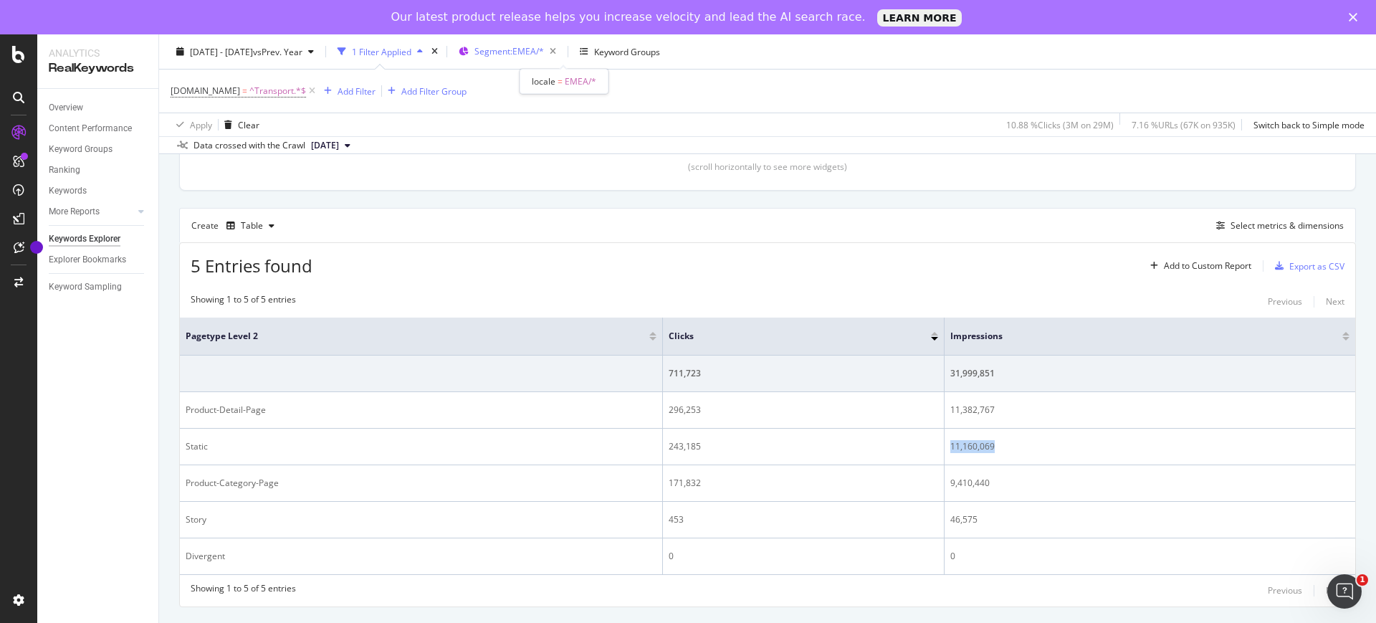
click at [544, 57] on span "Segment: EMEA/*" at bounding box center [509, 51] width 70 height 12
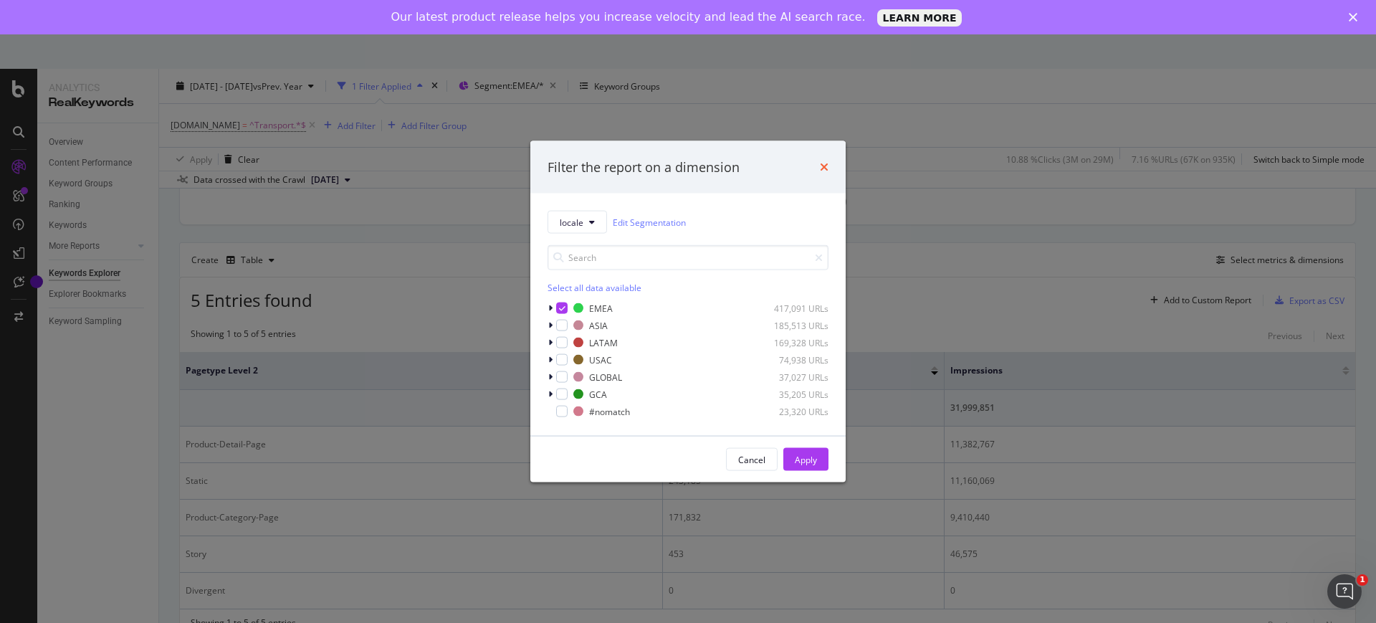
click at [823, 166] on icon "times" at bounding box center [824, 166] width 9 height 11
